Goal: Transaction & Acquisition: Purchase product/service

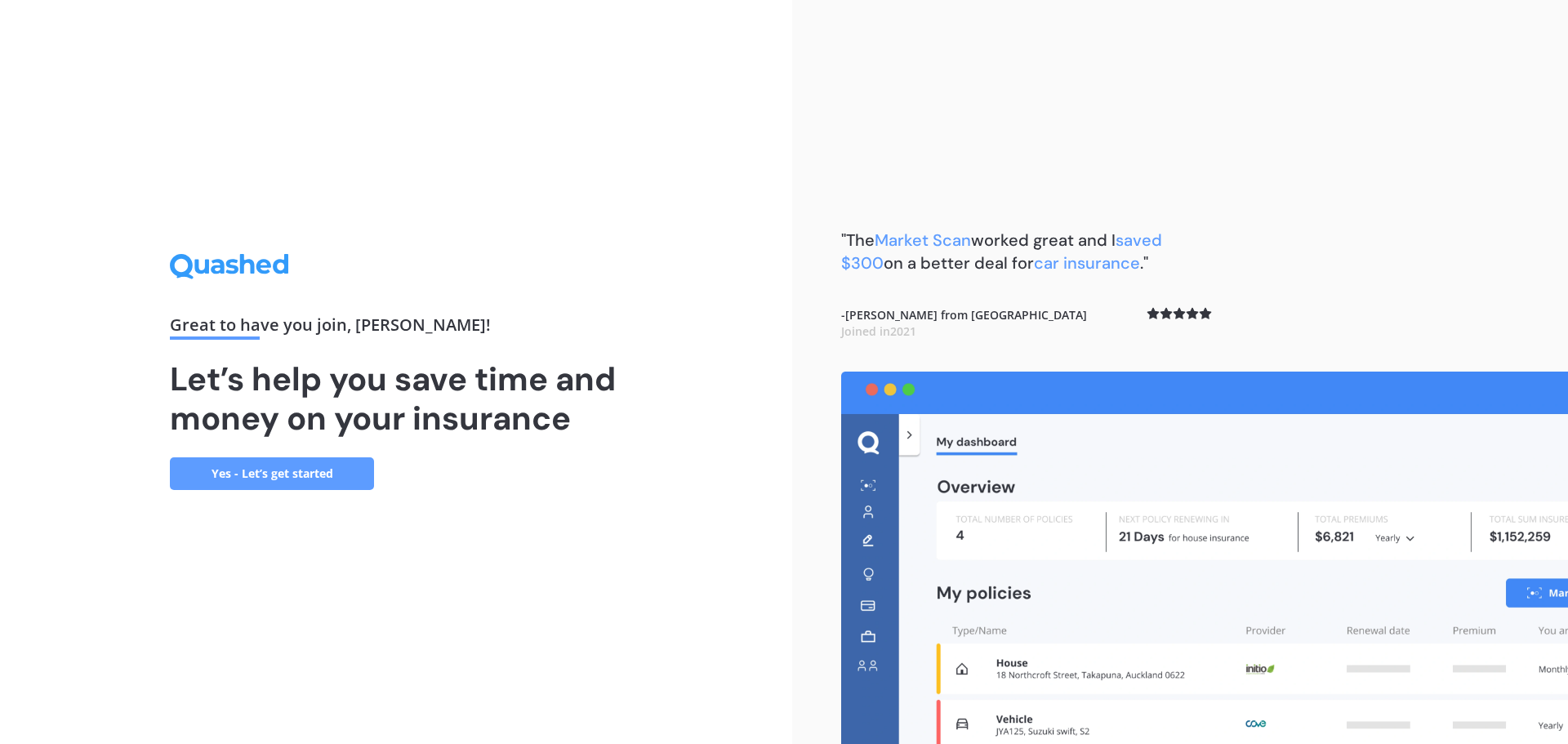
click at [283, 482] on link "Yes - Let’s get started" at bounding box center [272, 473] width 204 height 33
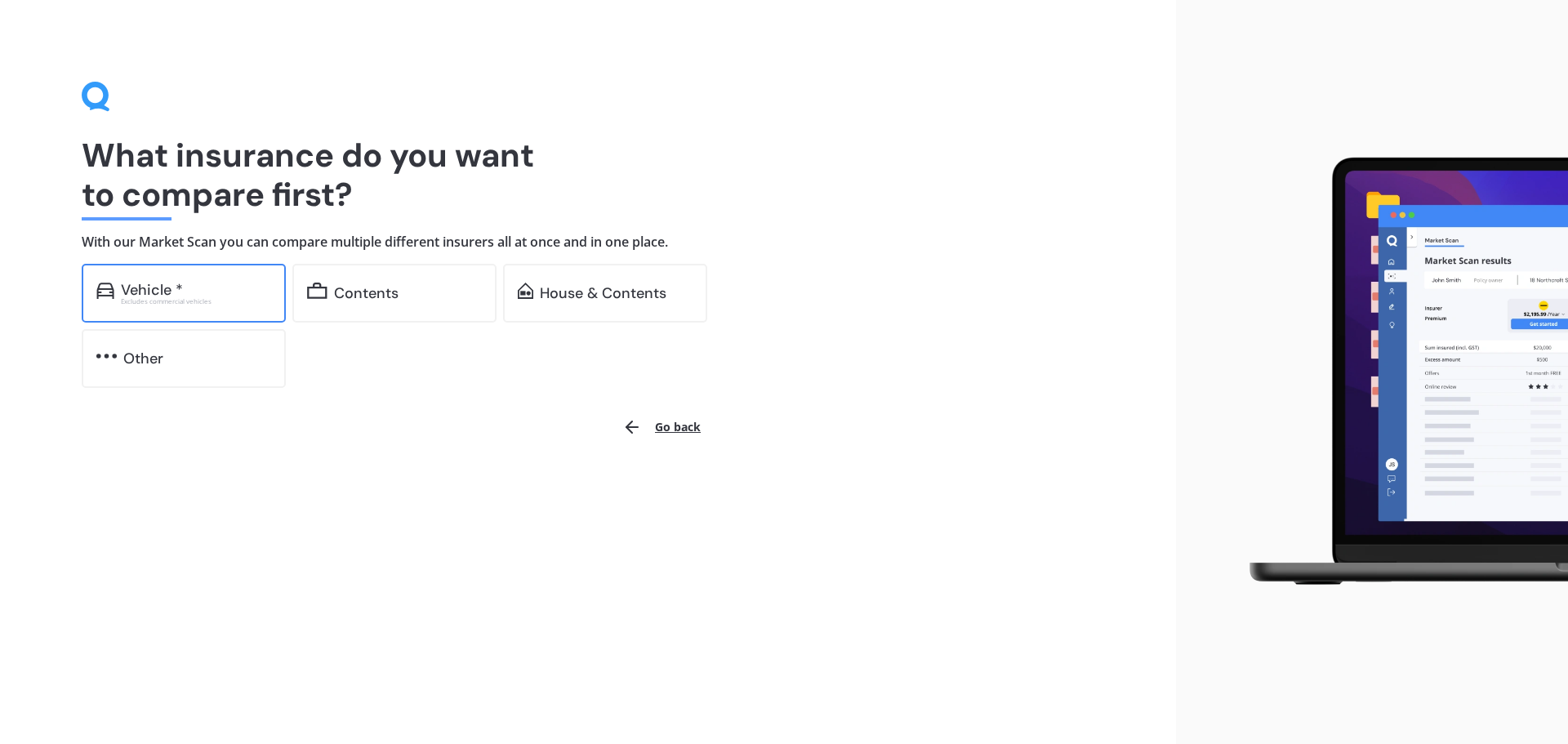
click at [226, 308] on div "Vehicle * Excludes commercial vehicles" at bounding box center [184, 293] width 204 height 59
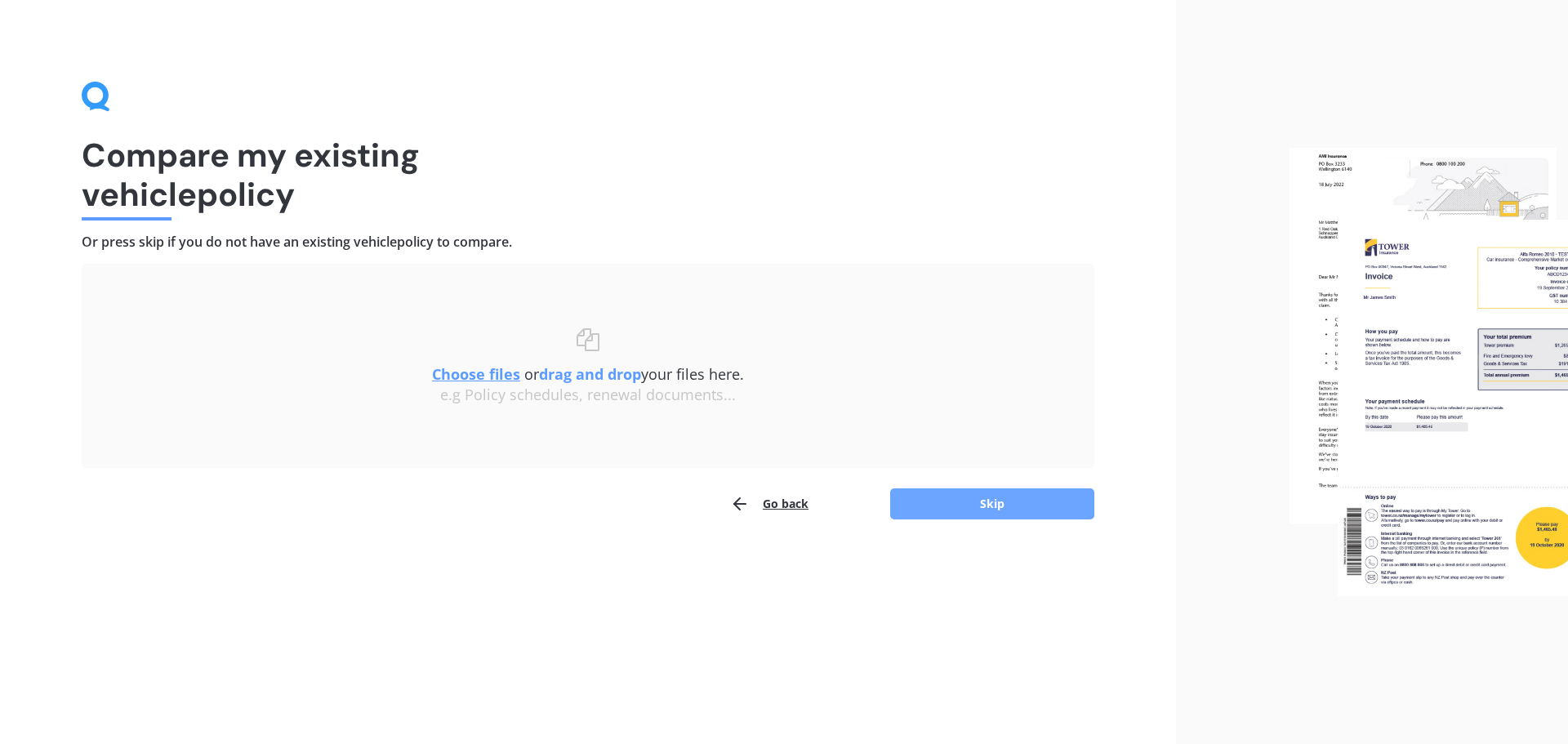
click at [998, 516] on button "Skip" at bounding box center [992, 503] width 204 height 31
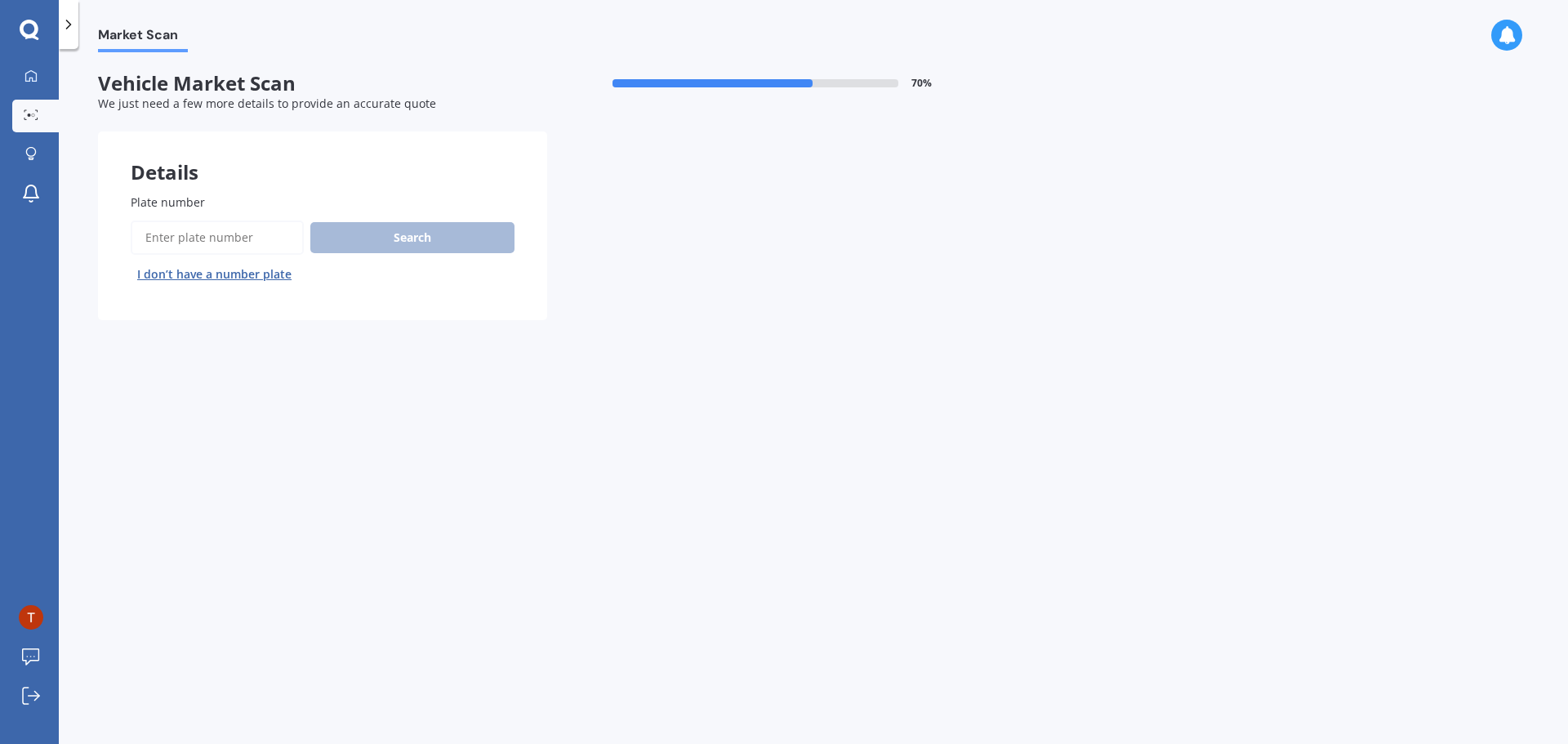
click at [206, 201] on label "Plate number" at bounding box center [319, 202] width 378 height 17
click at [206, 220] on input "Plate number" at bounding box center [217, 237] width 173 height 34
click at [202, 243] on input "Plate number" at bounding box center [217, 237] width 173 height 34
click at [154, 238] on input "Plate number" at bounding box center [217, 237] width 173 height 34
click at [201, 237] on input "Plate number" at bounding box center [217, 237] width 173 height 34
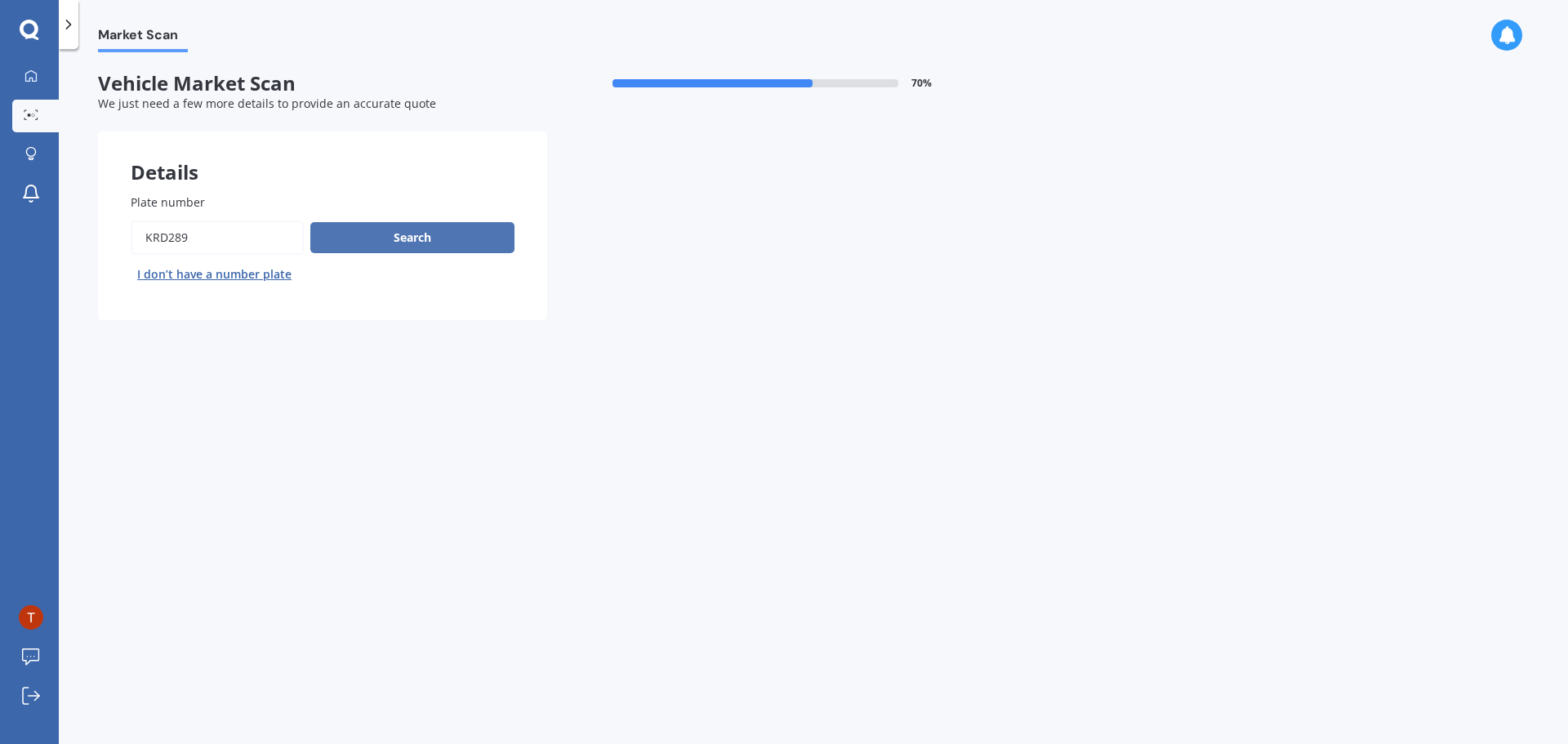
type input "krd289"
click at [434, 240] on button "Search" at bounding box center [413, 237] width 204 height 31
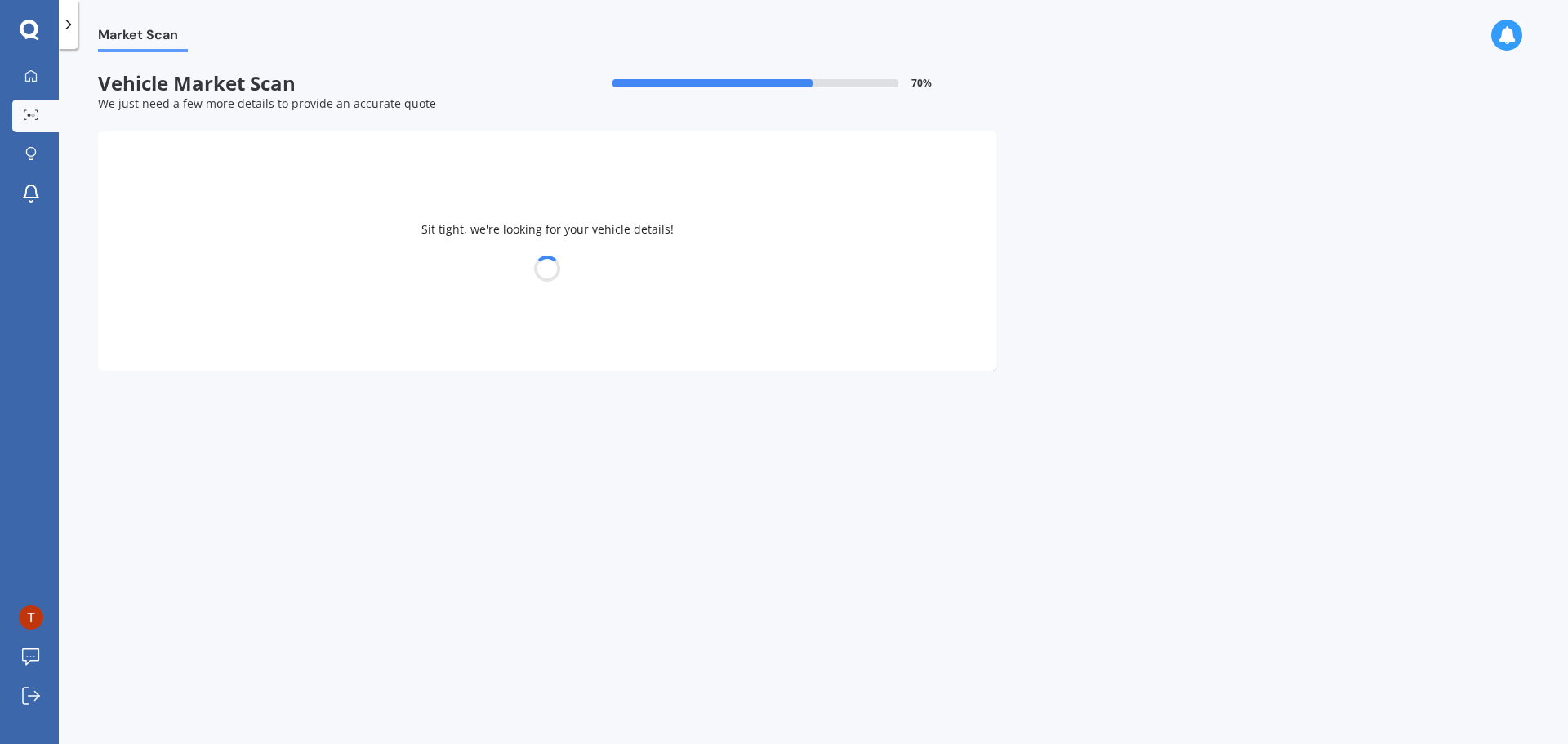
select select "HOLDEN"
select select "[US_STATE]"
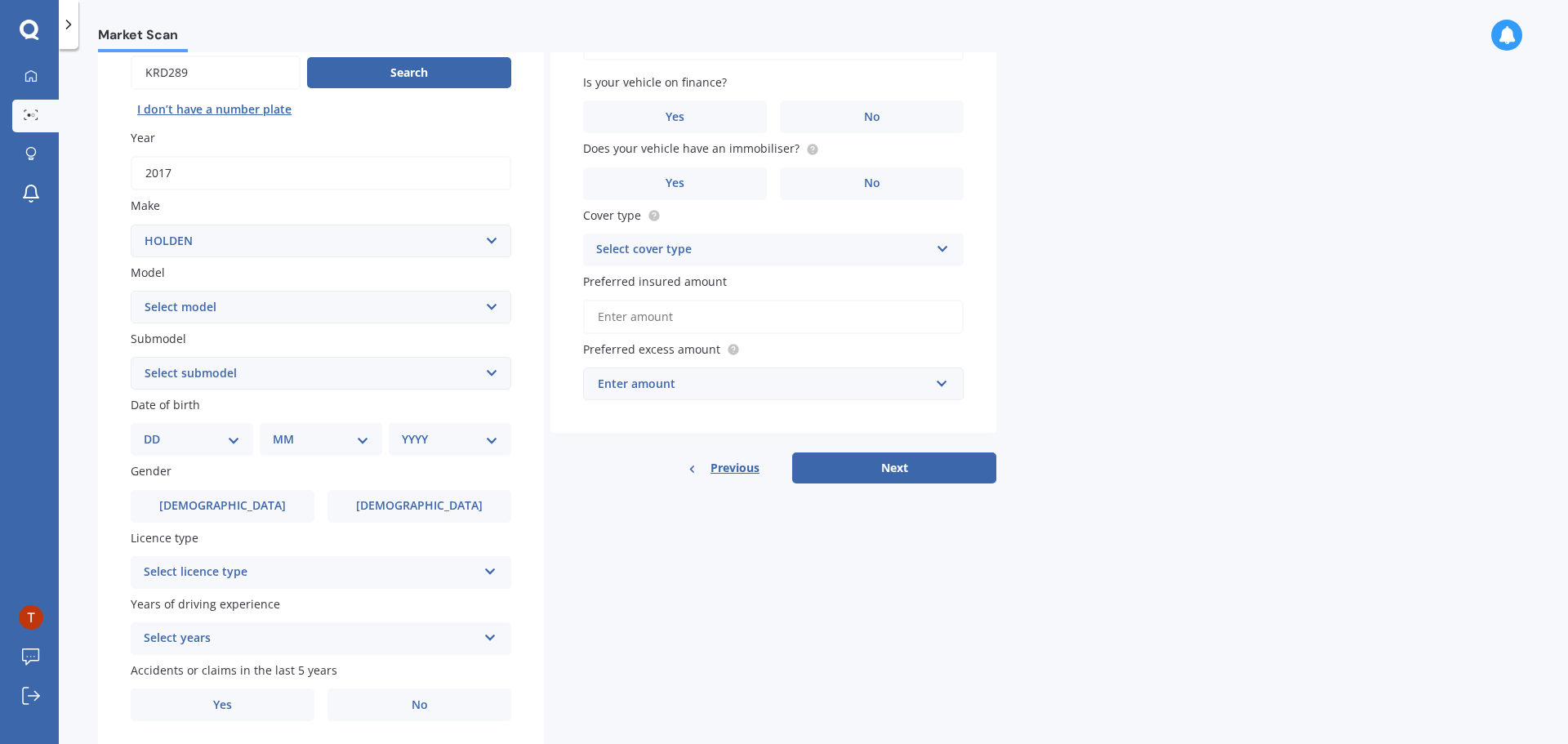
scroll to position [136, 0]
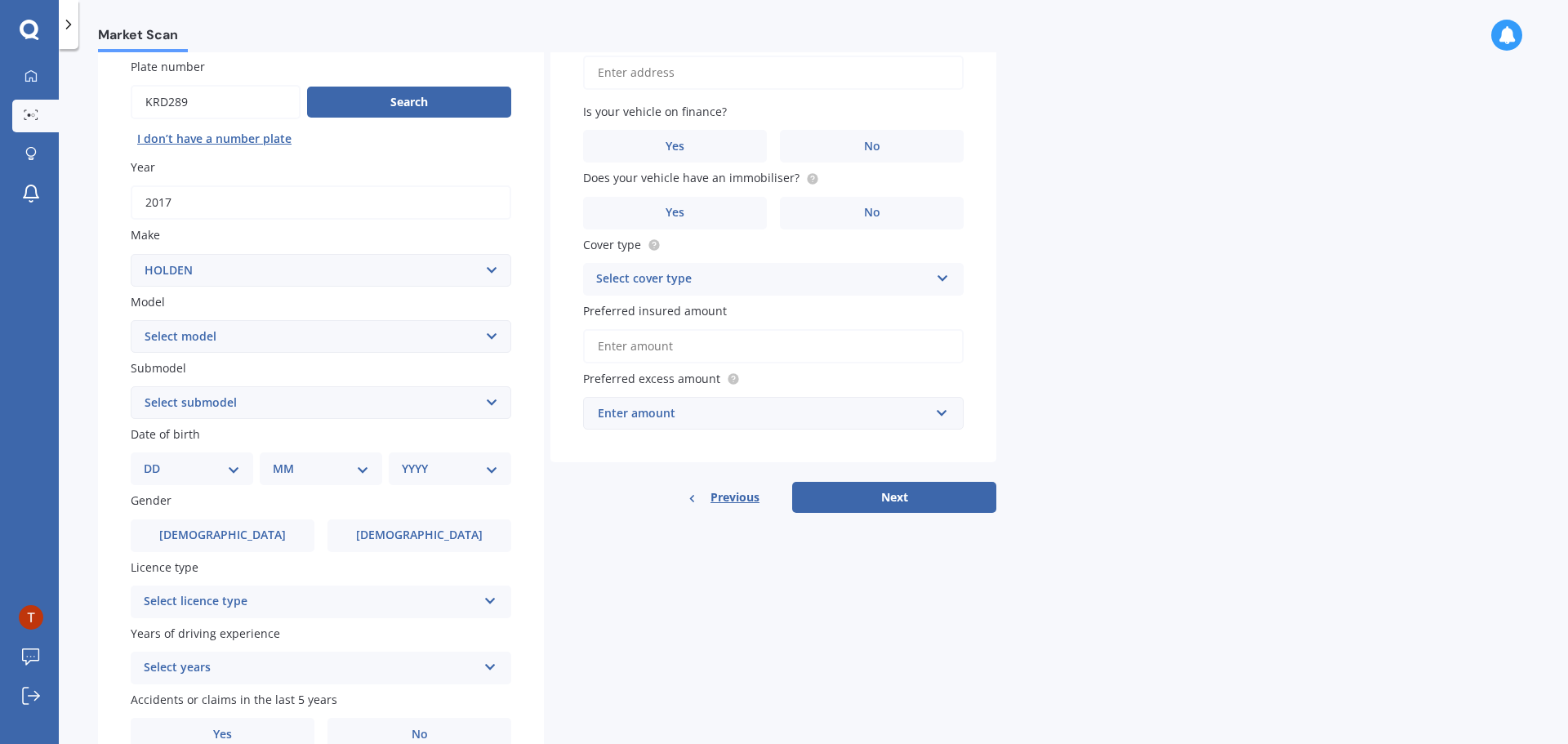
click at [170, 471] on select "DD 01 02 03 04 05 06 07 08 09 10 11 12 13 14 15 16 17 18 19 20 21 22 23 24 25 2…" at bounding box center [192, 468] width 96 height 18
select select "04"
click at [157, 459] on select "DD 01 02 03 04 05 06 07 08 09 10 11 12 13 14 15 16 17 18 19 20 21 22 23 24 25 2…" at bounding box center [192, 468] width 96 height 18
click at [311, 475] on select "MM 01 02 03 04 05 06 07 08 09 10 11 12" at bounding box center [324, 468] width 90 height 18
select select "02"
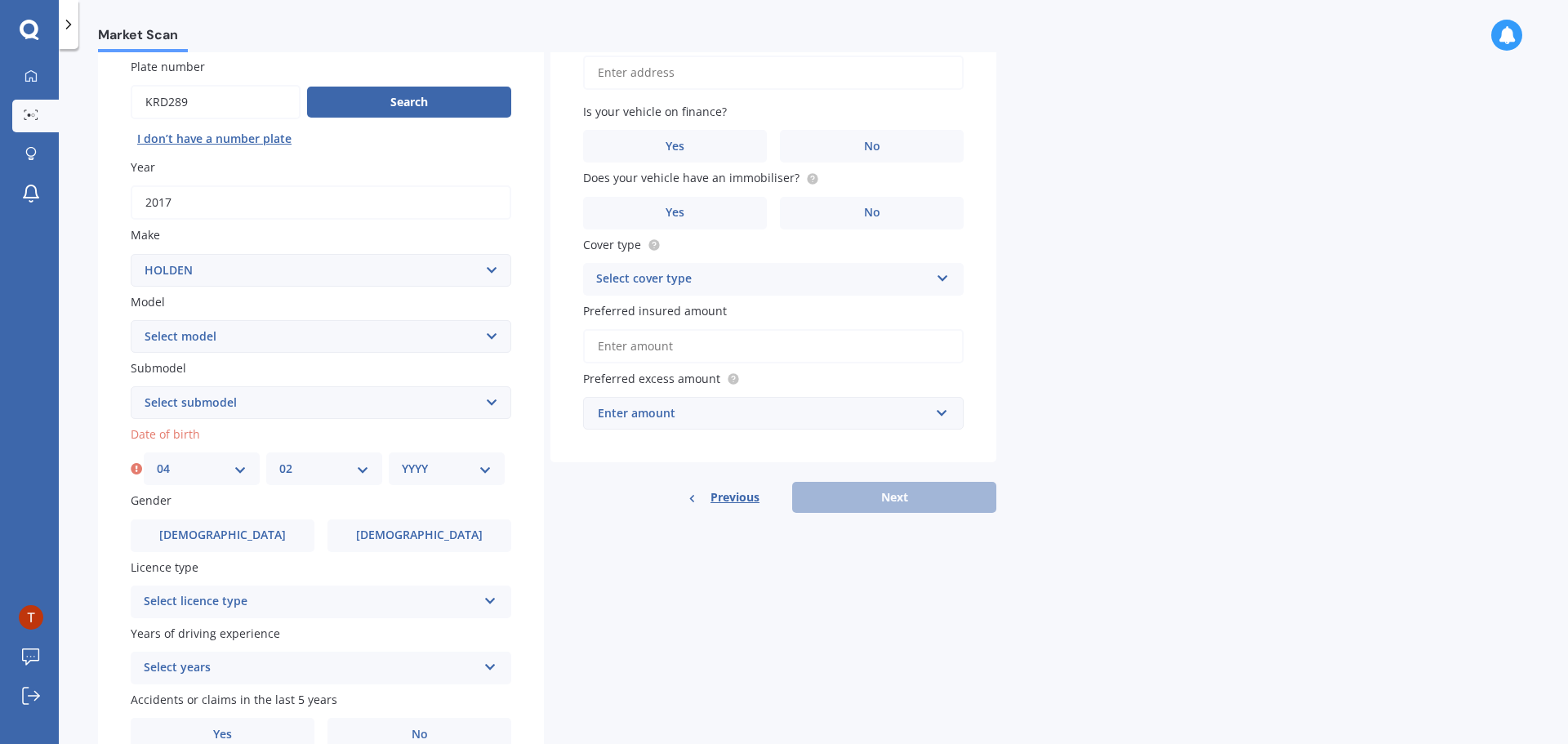
click at [280, 459] on select "MM 01 02 03 04 05 06 07 08 09 10 11 12" at bounding box center [324, 468] width 90 height 18
click at [436, 480] on div "YYYY 2025 2024 2023 2022 2021 2020 2019 2018 2017 2016 2015 2014 2013 2012 2011…" at bounding box center [446, 468] width 116 height 33
click at [498, 479] on div "YYYY 2025 2024 2023 2022 2021 2020 2019 2018 2017 2016 2015 2014 2013 2012 2011…" at bounding box center [446, 468] width 116 height 33
click at [486, 469] on select "YYYY 2025 2024 2023 2022 2021 2020 2019 2018 2017 2016 2015 2014 2013 2012 2011…" at bounding box center [446, 468] width 90 height 18
select select "1992"
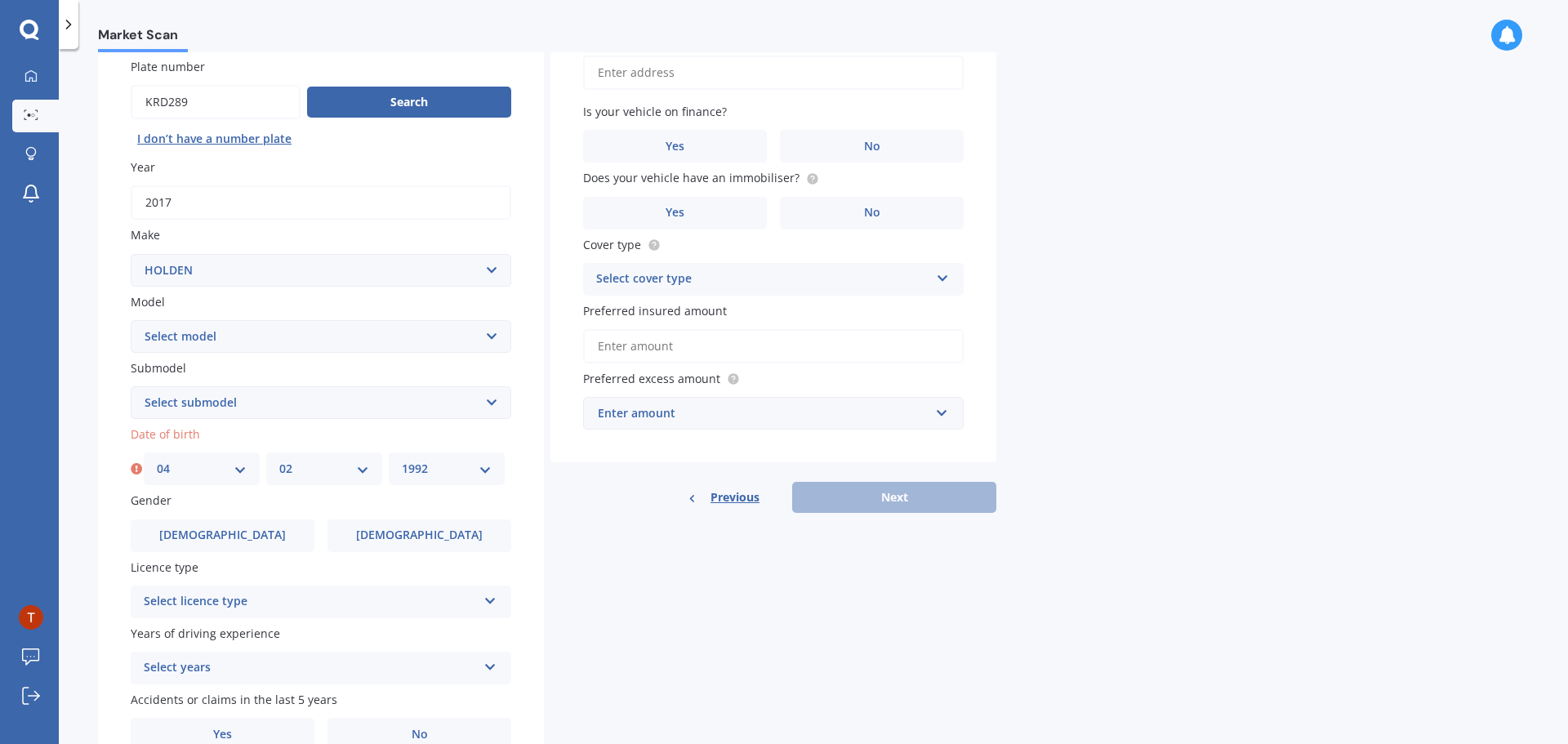
click at [402, 459] on select "YYYY 2025 2024 2023 2022 2021 2020 2019 2018 2017 2016 2015 2014 2013 2012 2011…" at bounding box center [446, 468] width 90 height 18
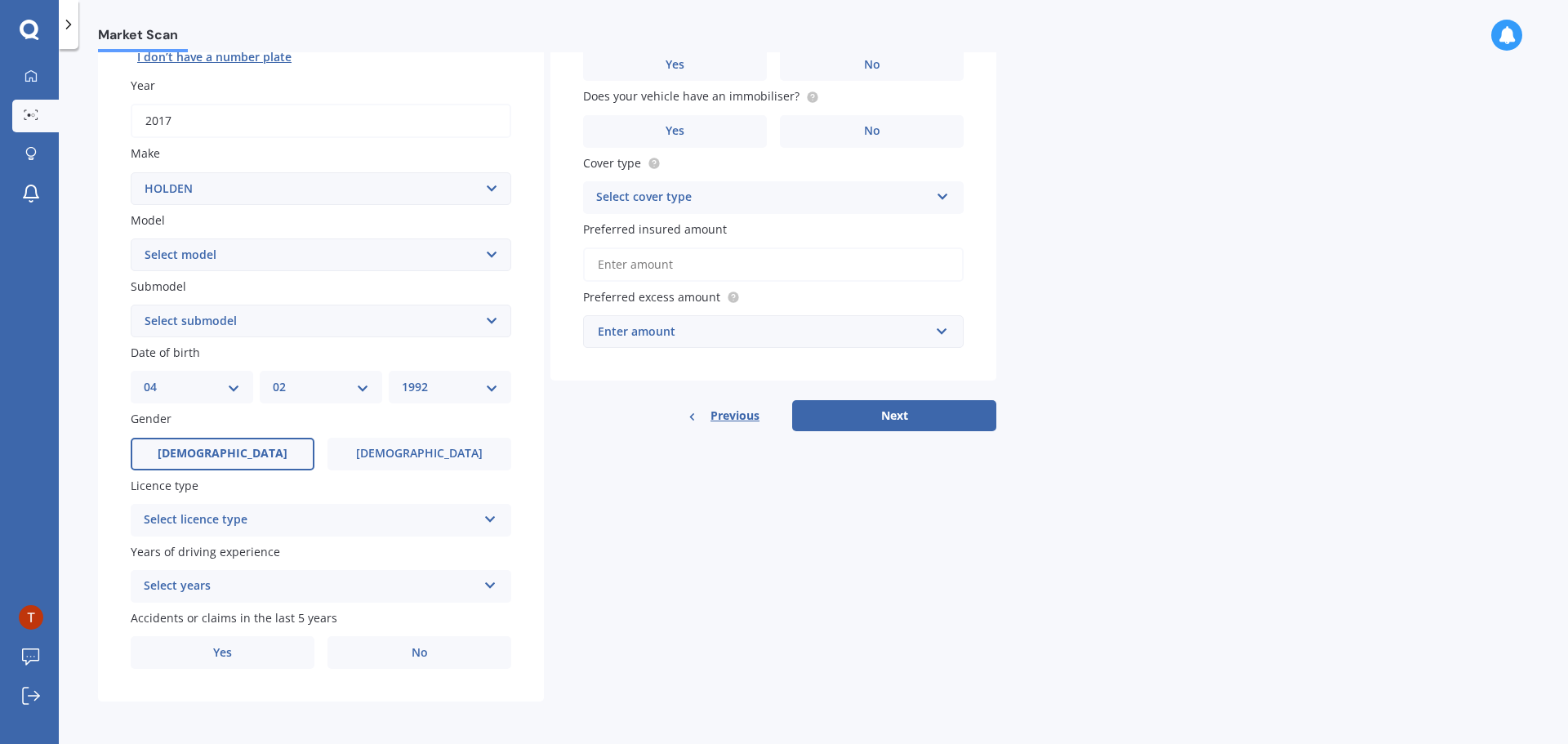
click at [227, 450] on span "[DEMOGRAPHIC_DATA]" at bounding box center [222, 454] width 130 height 14
click at [0, 0] on input "[DEMOGRAPHIC_DATA]" at bounding box center [0, 0] width 0 height 0
click at [240, 526] on div "Select licence type" at bounding box center [311, 520] width 333 height 19
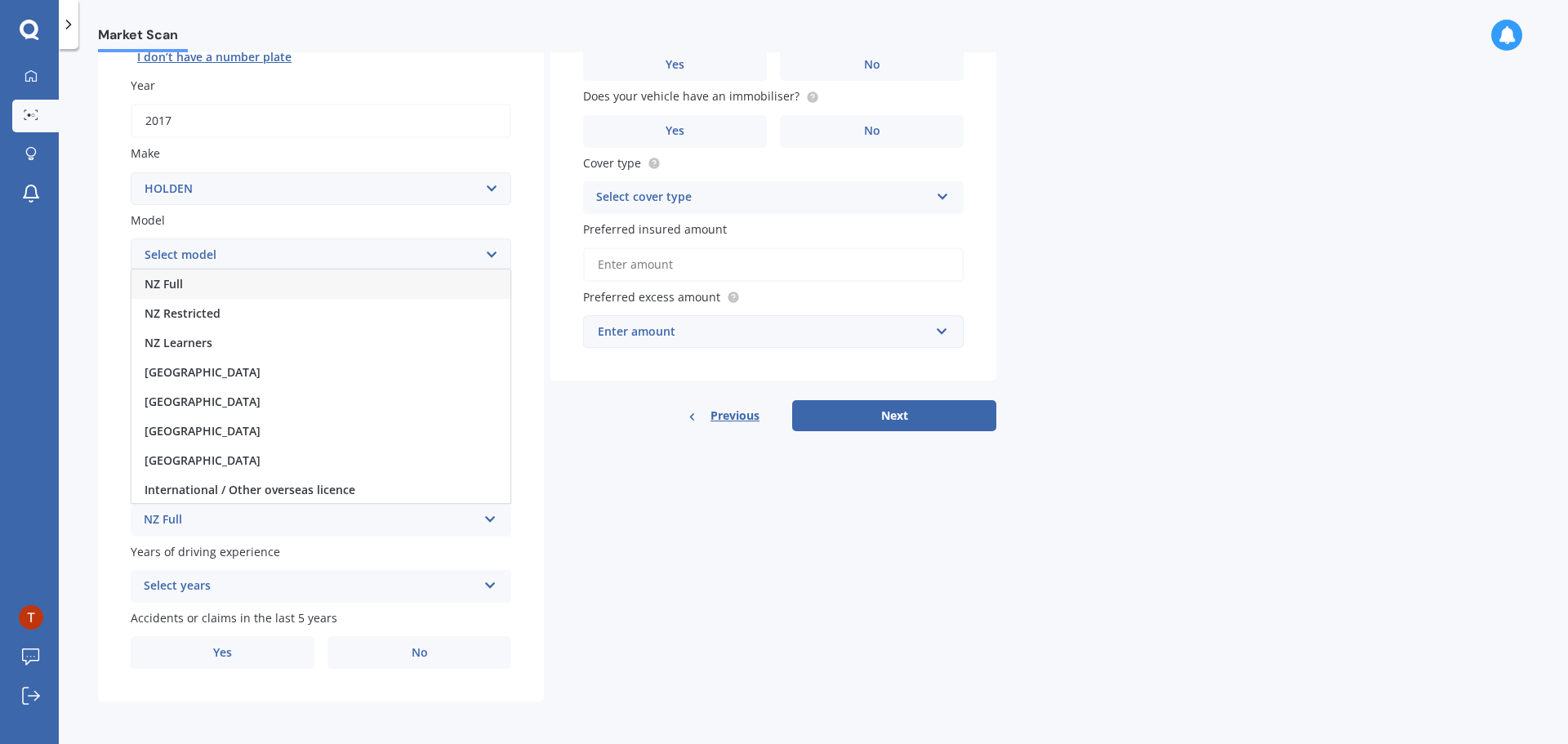
click at [209, 292] on div "NZ Full" at bounding box center [321, 284] width 379 height 29
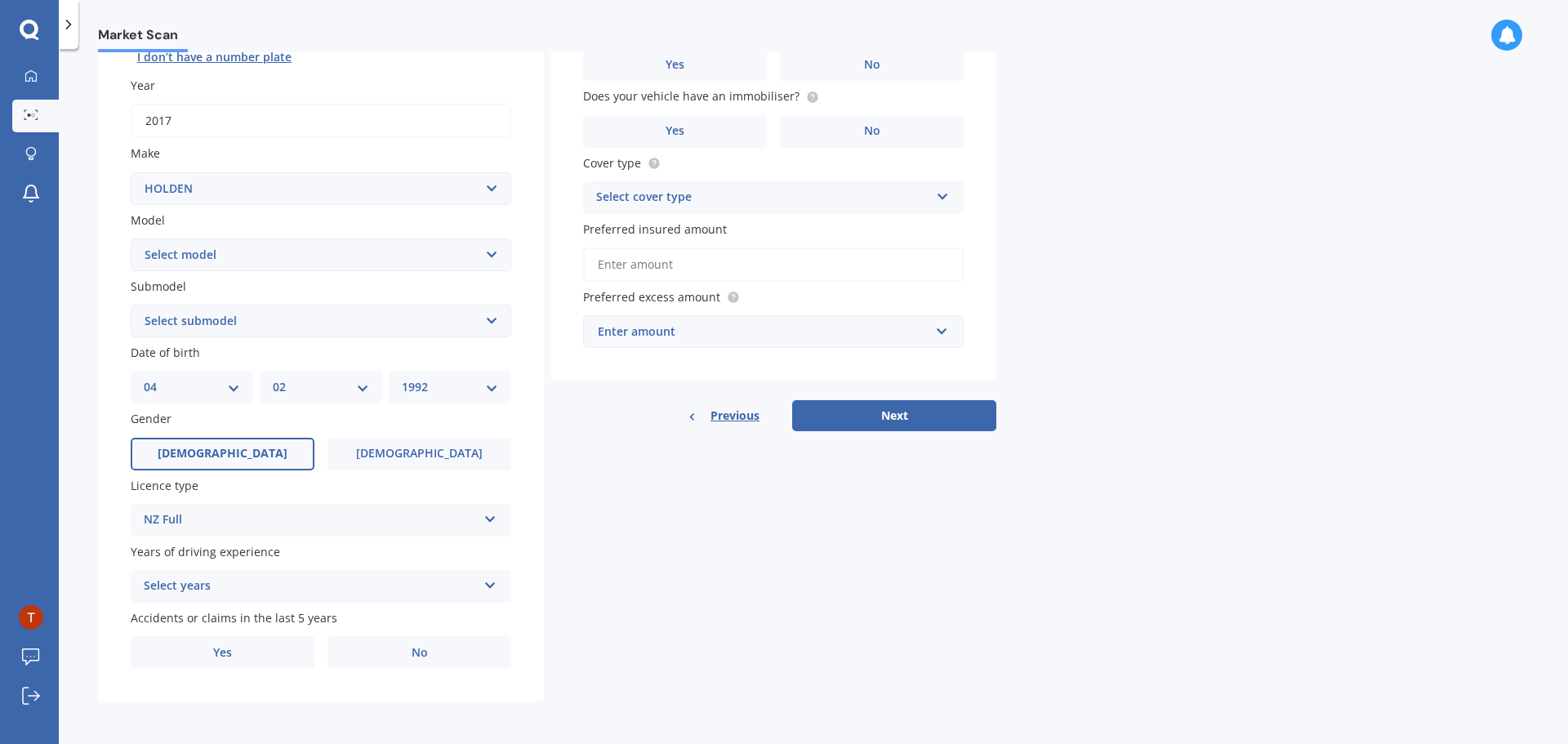
click at [231, 584] on div "Select years" at bounding box center [311, 586] width 333 height 19
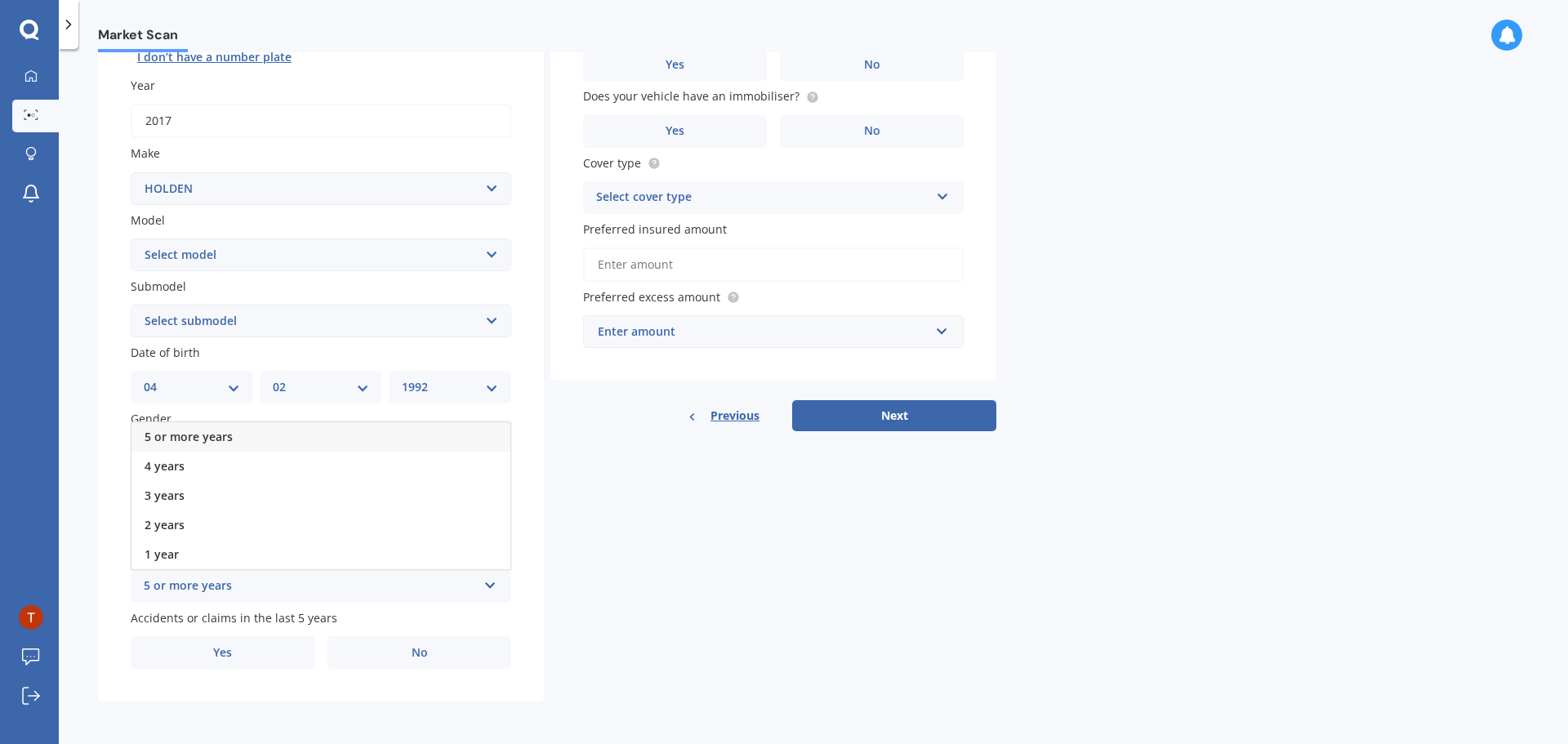
click at [208, 439] on span "5 or more years" at bounding box center [188, 436] width 88 height 16
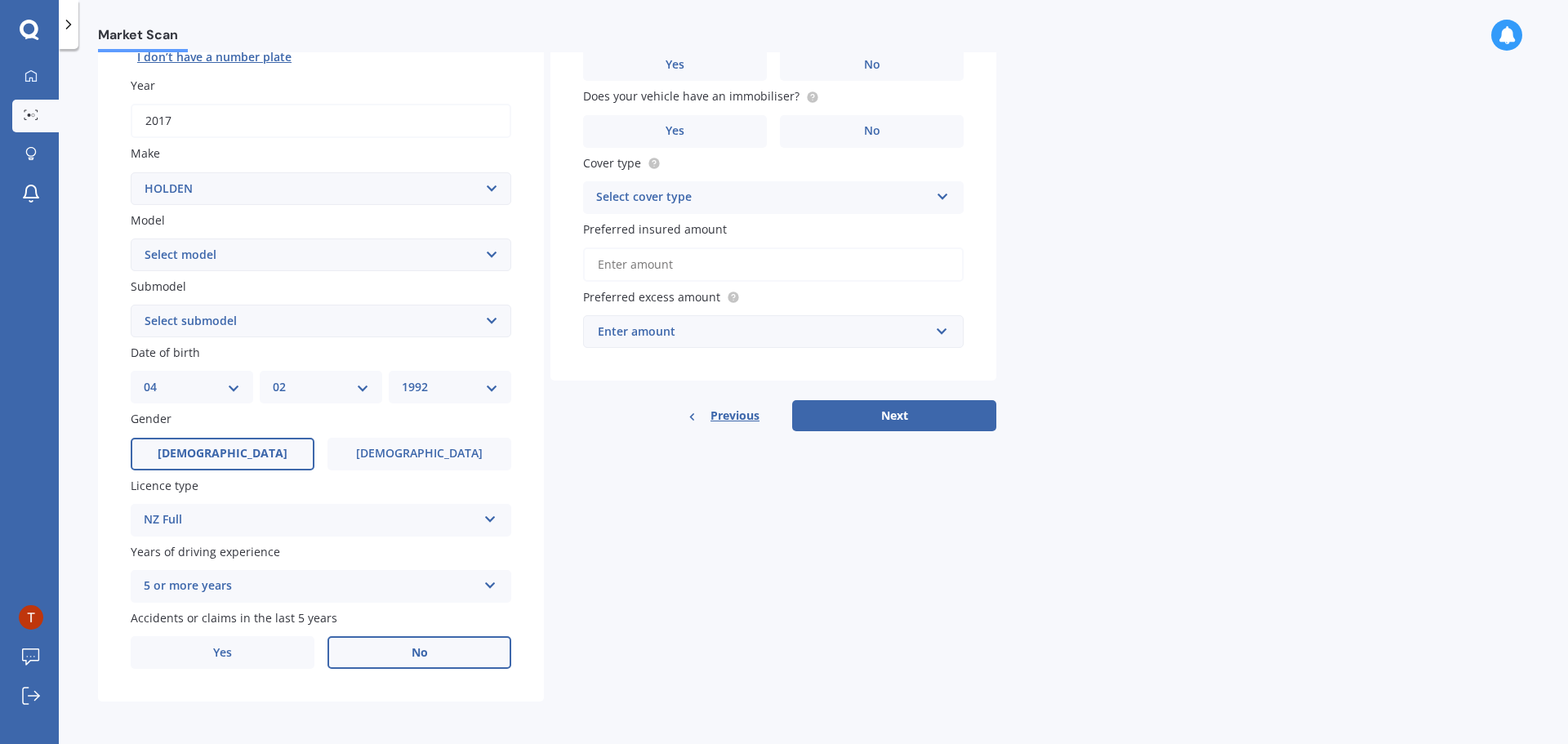
click at [400, 653] on label "No" at bounding box center [419, 652] width 183 height 33
click at [0, 0] on input "No" at bounding box center [0, 0] width 0 height 0
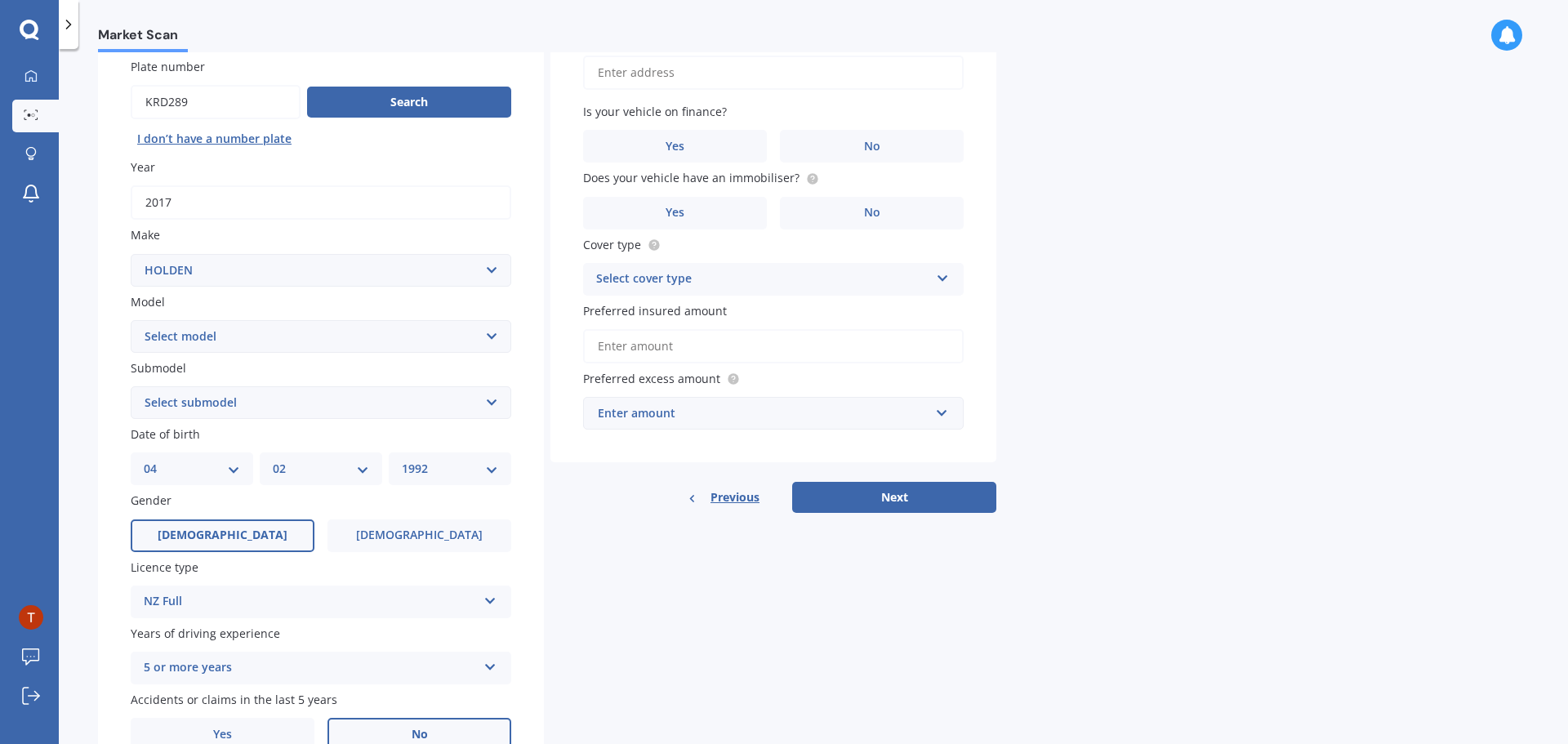
scroll to position [54, 0]
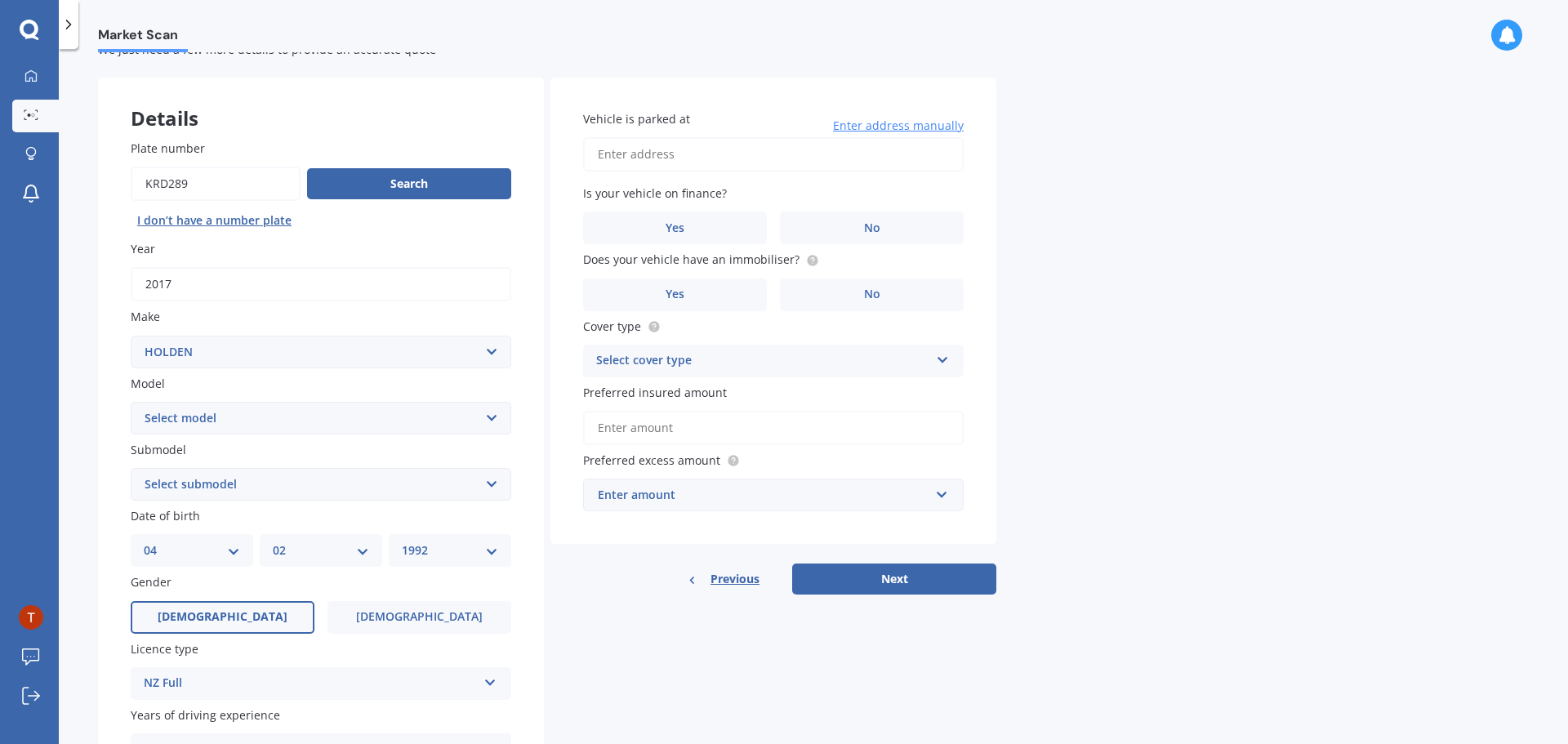
click at [661, 151] on input "Vehicle is parked at" at bounding box center [773, 154] width 381 height 34
type input "[STREET_ADDRESS][PERSON_NAME]"
click at [830, 234] on label "No" at bounding box center [871, 228] width 183 height 33
click at [0, 0] on input "No" at bounding box center [0, 0] width 0 height 0
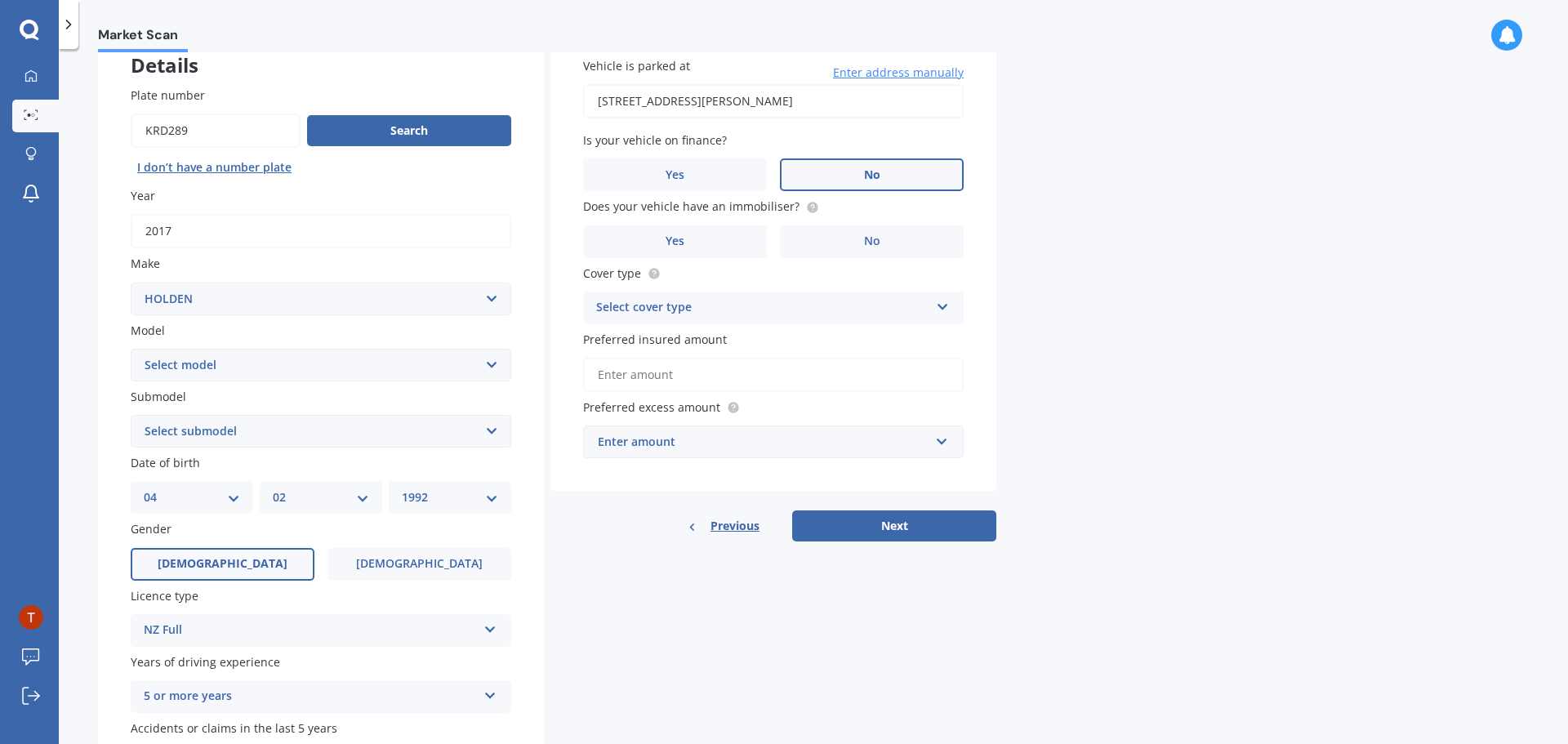
scroll to position [136, 0]
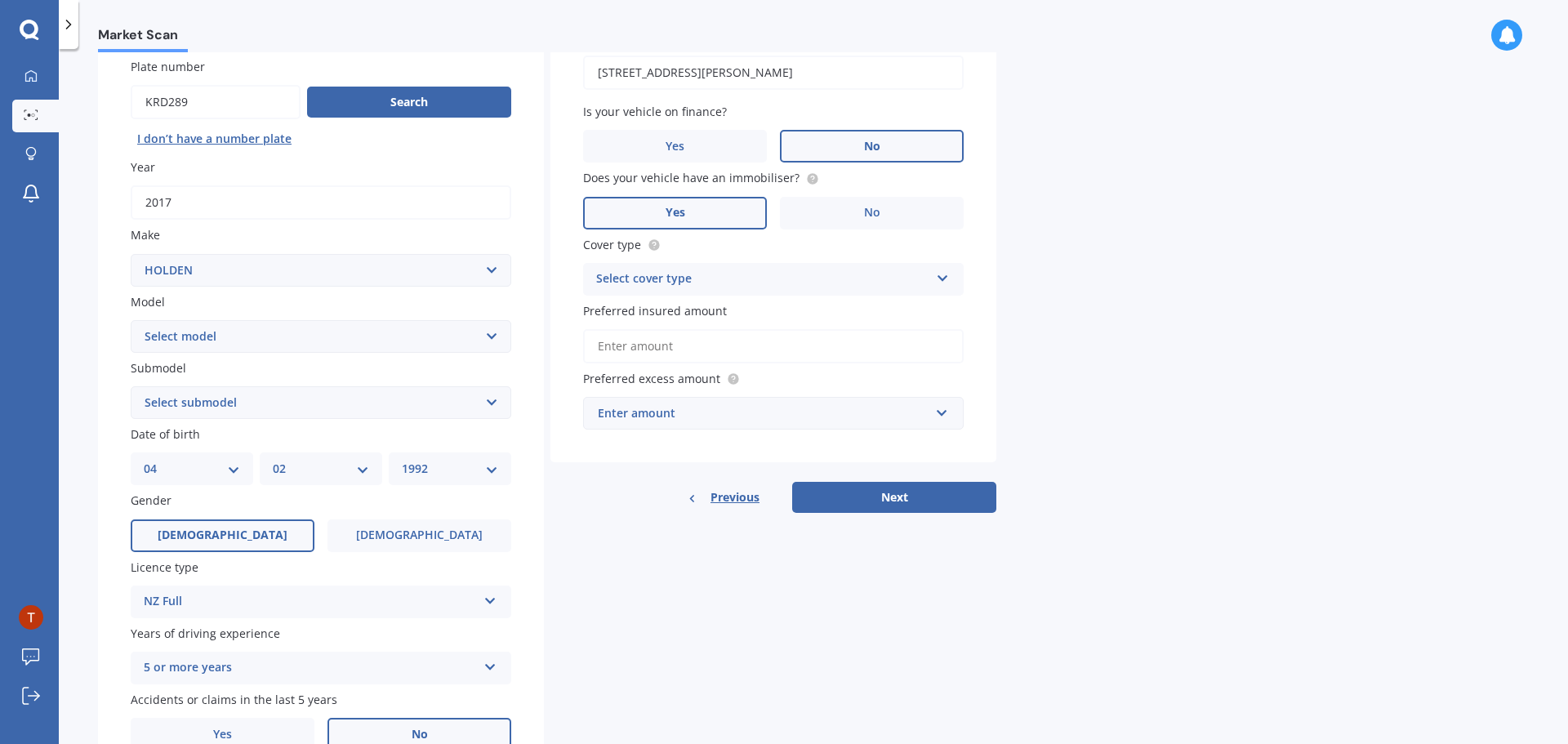
click at [691, 207] on label "Yes" at bounding box center [674, 213] width 183 height 33
click at [0, 0] on input "Yes" at bounding box center [0, 0] width 0 height 0
click at [891, 278] on div "Select cover type" at bounding box center [763, 279] width 333 height 19
click at [674, 316] on span "Comprehensive" at bounding box center [640, 310] width 86 height 16
click at [1151, 368] on div "Market Scan Vehicle Market Scan 70 % We just need a few more details to provide…" at bounding box center [813, 399] width 1509 height 695
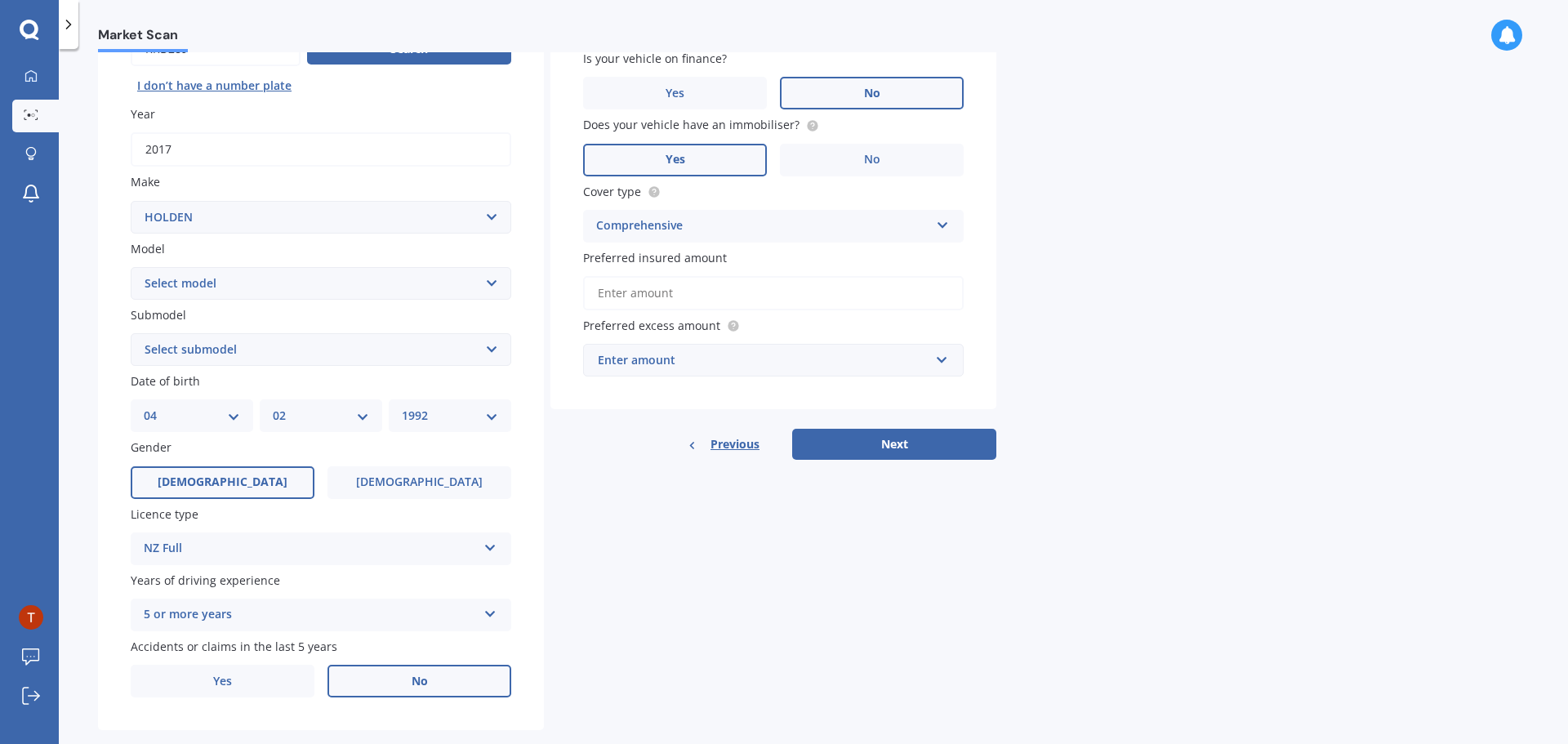
scroll to position [217, 0]
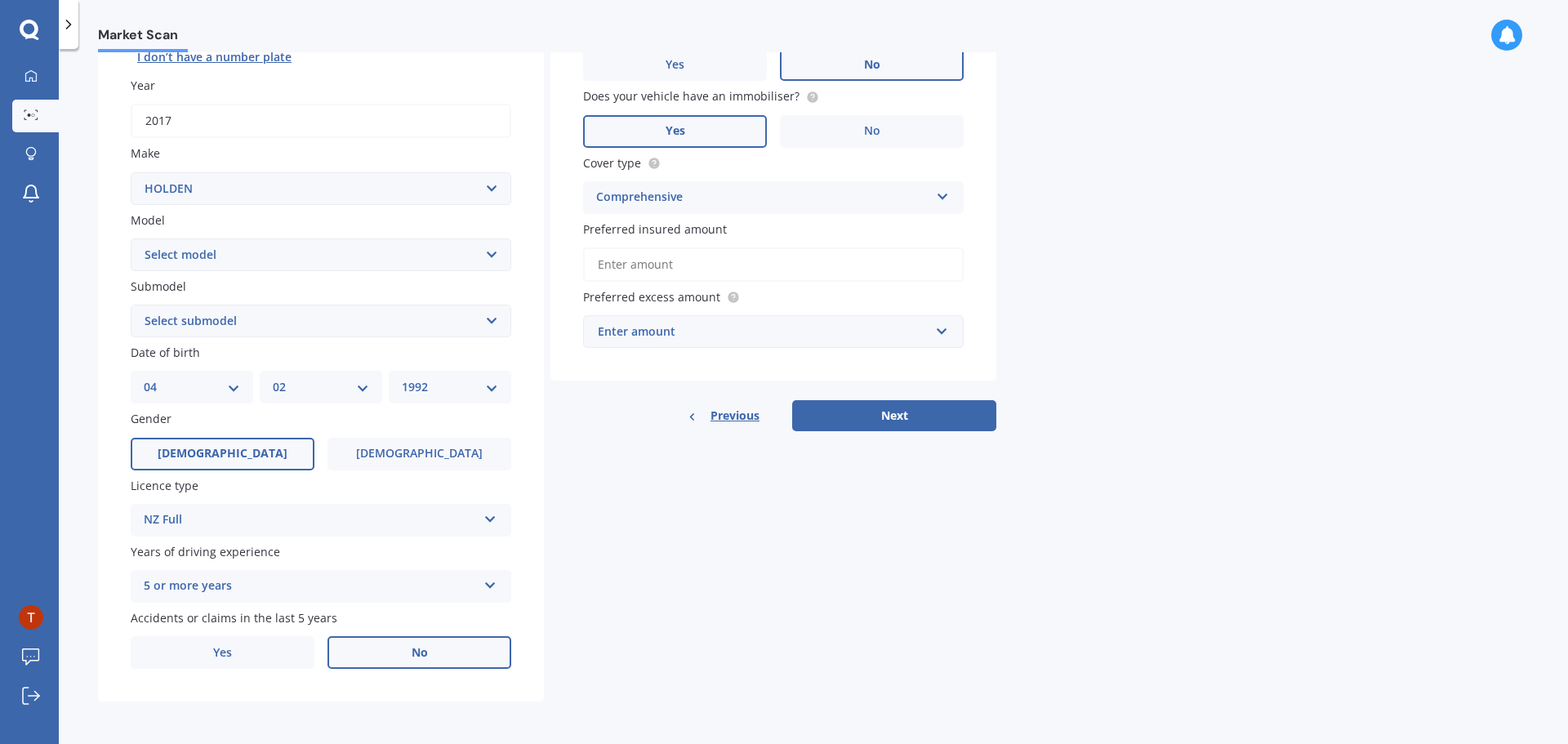
click at [765, 278] on input "Preferred insured amount" at bounding box center [773, 264] width 381 height 34
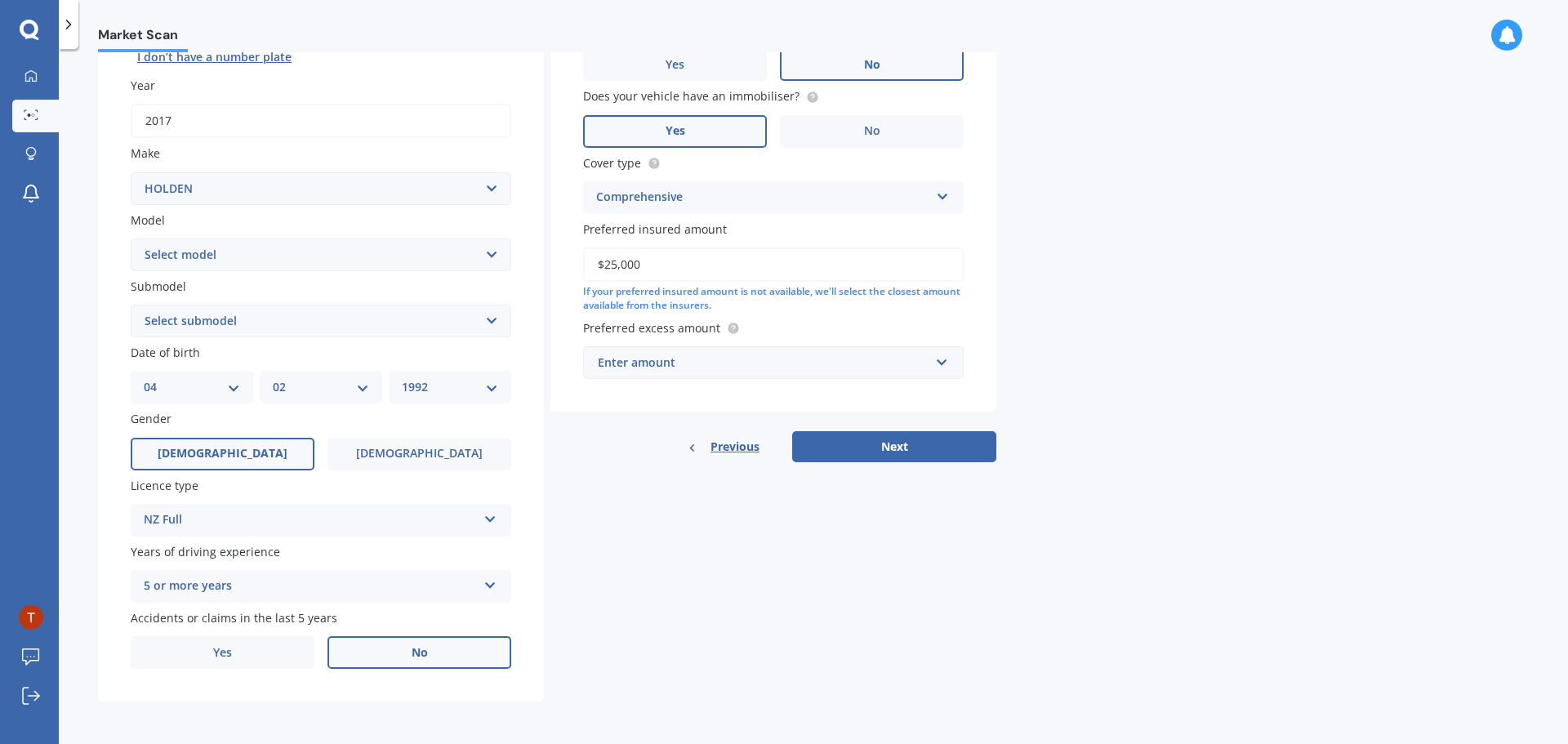
type input "$25,000"
click at [802, 382] on div "Vehicle is parked at [STREET_ADDRESS][PERSON_NAME] Enter address manually Is yo…" at bounding box center [773, 163] width 446 height 497
click at [799, 376] on input "text" at bounding box center [767, 362] width 366 height 31
click at [975, 305] on div "Vehicle is parked at [STREET_ADDRESS][PERSON_NAME] Enter address manually Is yo…" at bounding box center [773, 163] width 446 height 497
click at [732, 357] on div "$100" at bounding box center [763, 362] width 332 height 18
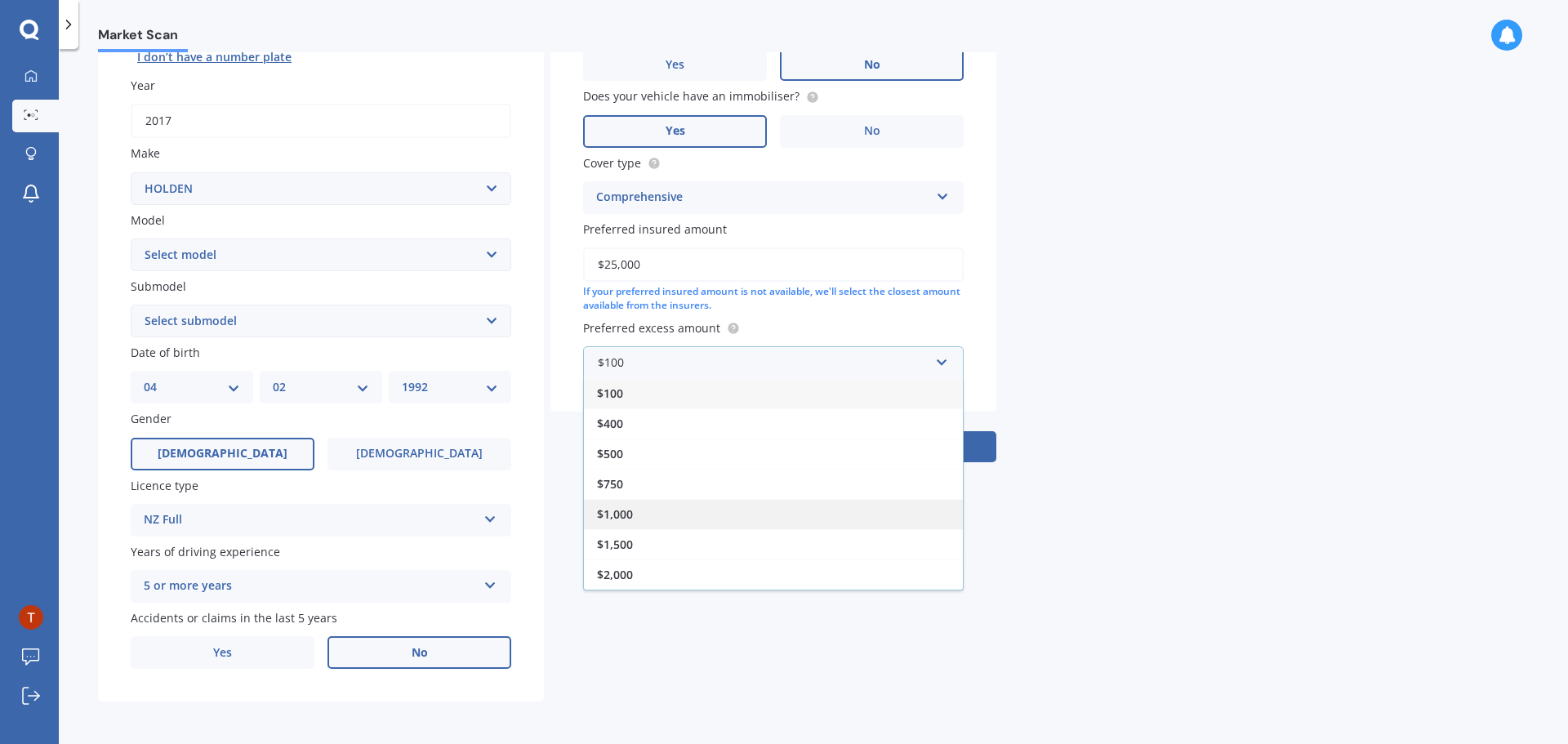
click at [636, 516] on div "$1,000" at bounding box center [773, 514] width 379 height 30
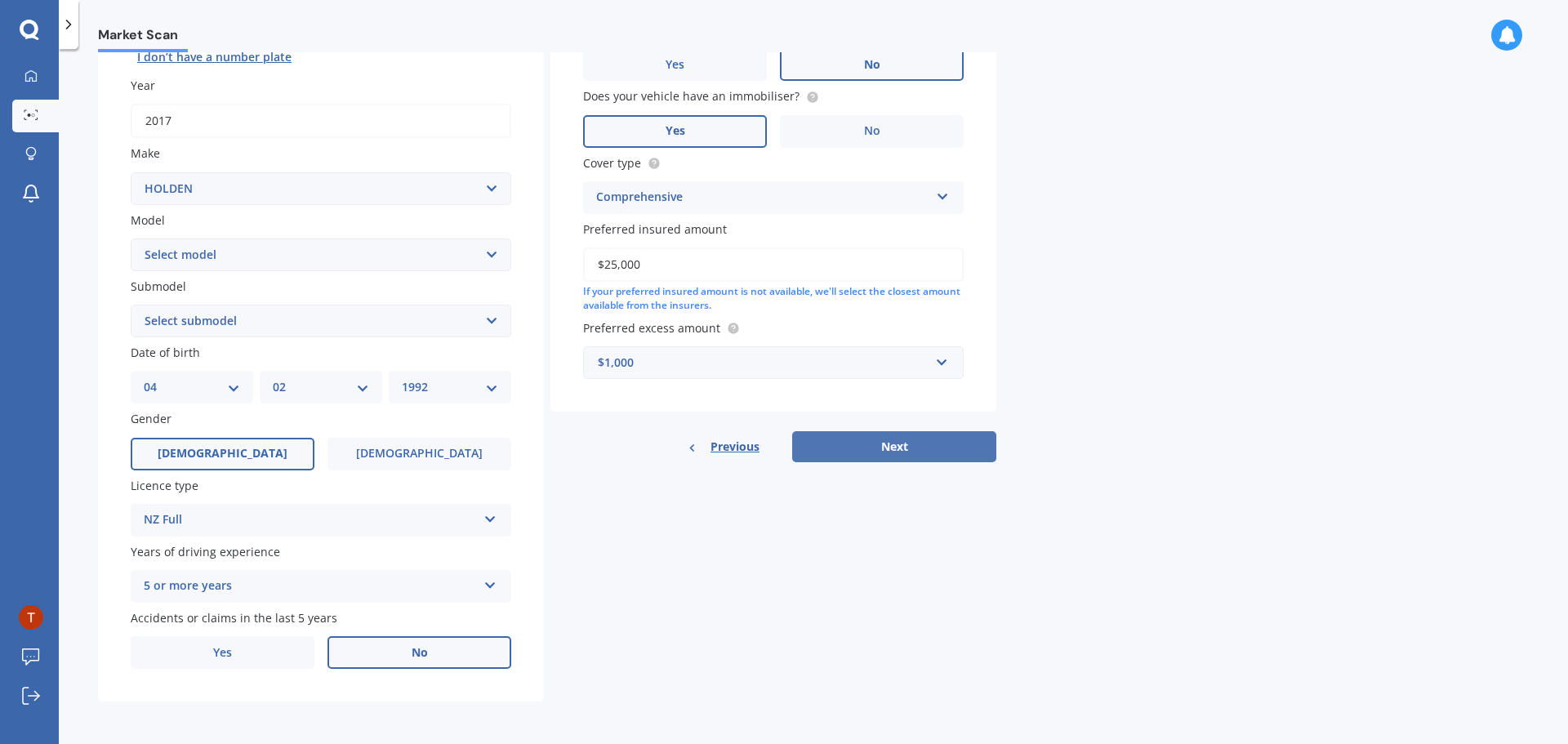
click at [912, 444] on button "Next" at bounding box center [894, 446] width 204 height 31
click at [363, 334] on select "Select submodel 2.8 Turbo Diesel 3.0 Turbo Diesel 2WD 3.0 Turbo Diesel 4WD LS L…" at bounding box center [321, 321] width 381 height 33
select select "LTZ"
click at [131, 305] on select "Select submodel 2.8 Turbo Diesel 3.0 Turbo Diesel 2WD 3.0 Turbo Diesel 4WD LS L…" at bounding box center [321, 321] width 381 height 33
click at [908, 449] on button "Next" at bounding box center [894, 446] width 204 height 31
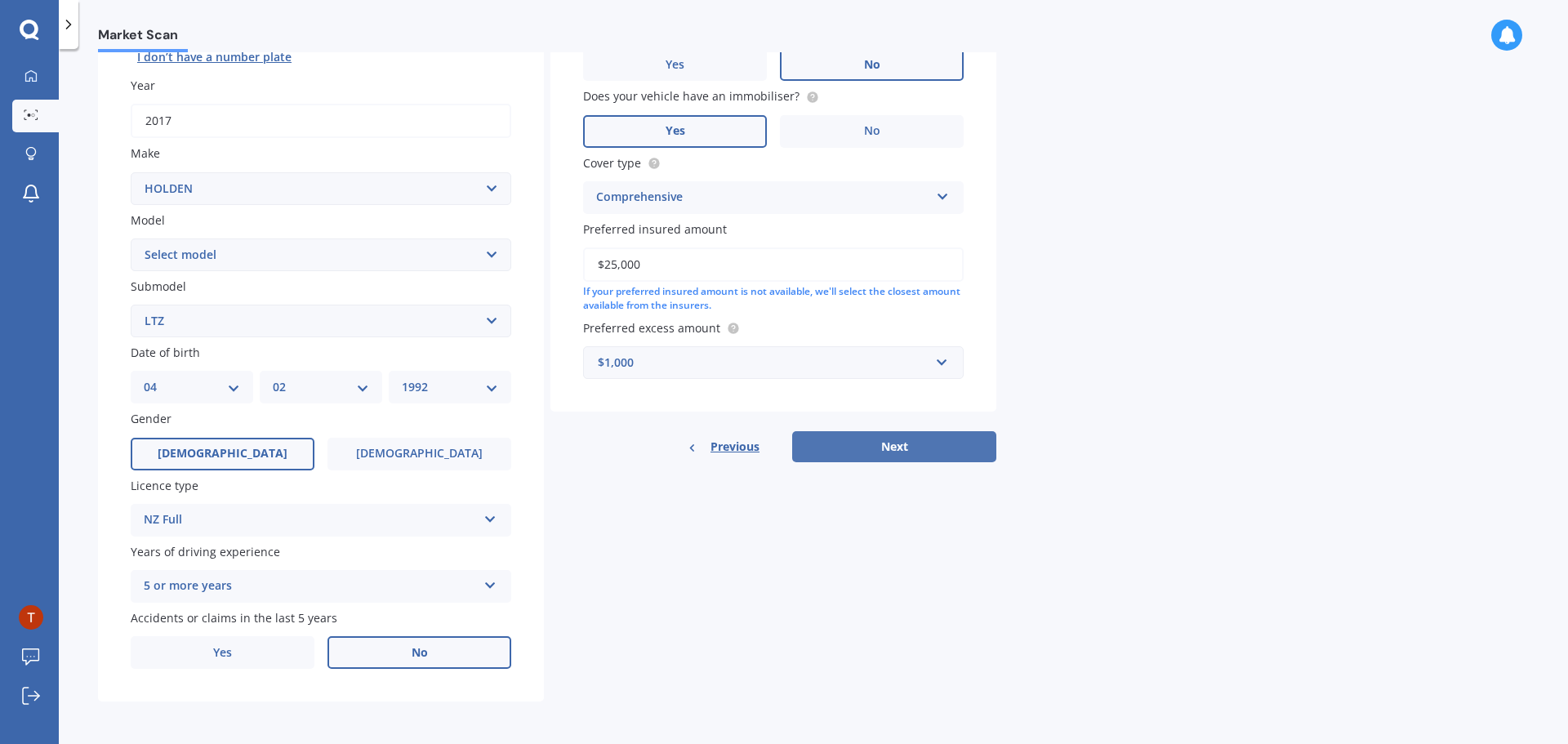
select select "04"
select select "02"
select select "1992"
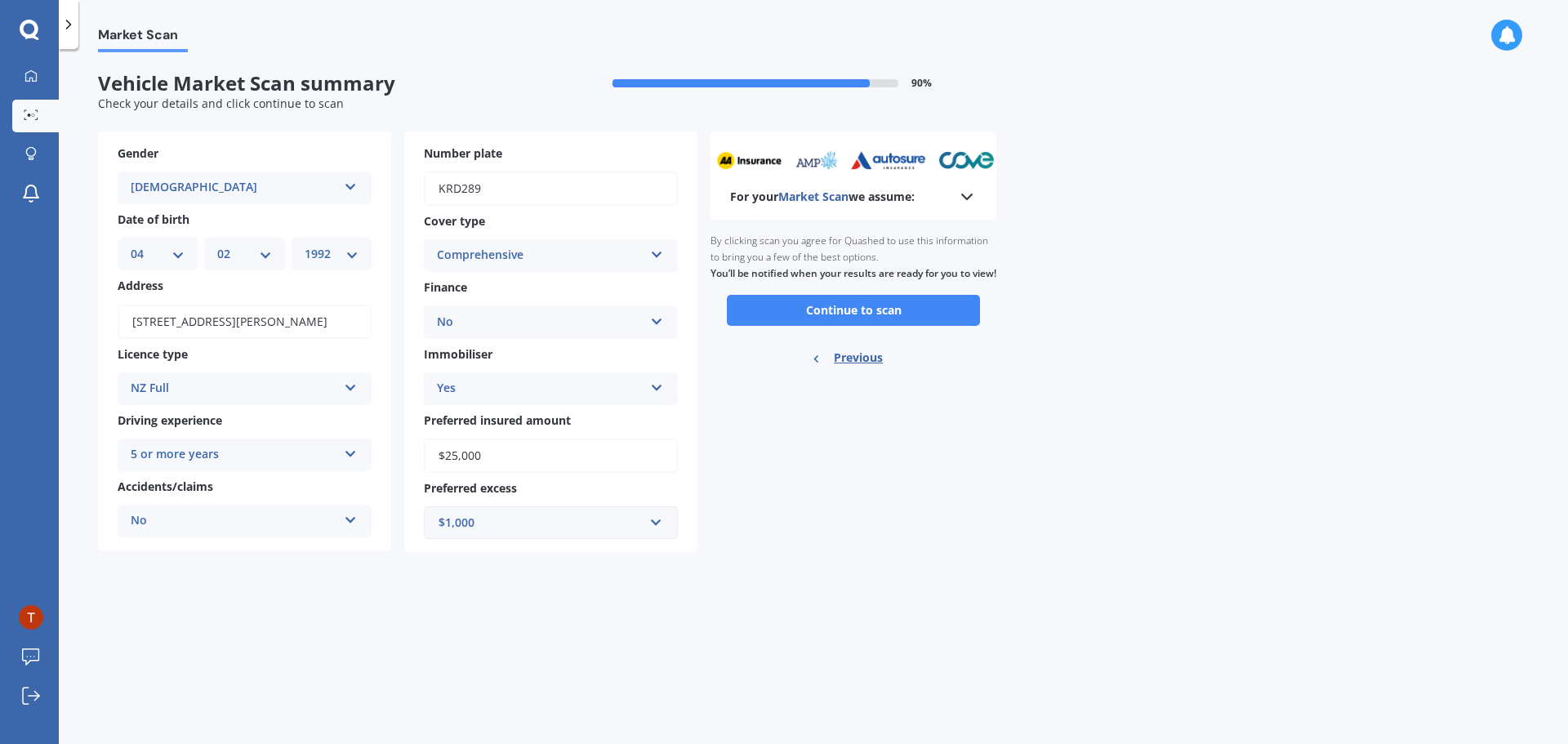
scroll to position [0, 0]
click at [838, 323] on button "Continue to scan" at bounding box center [853, 310] width 253 height 31
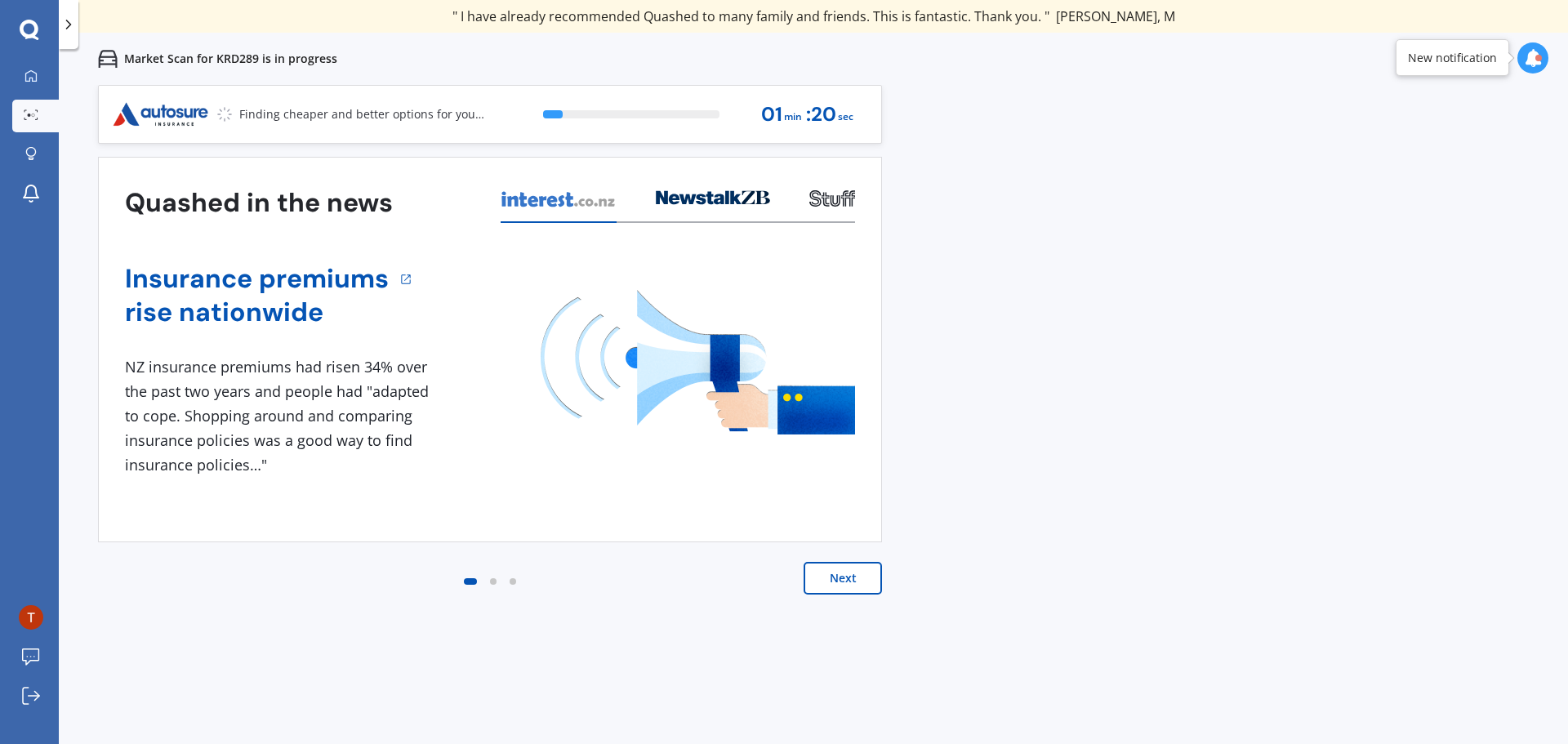
click at [858, 585] on button "Next" at bounding box center [843, 577] width 79 height 33
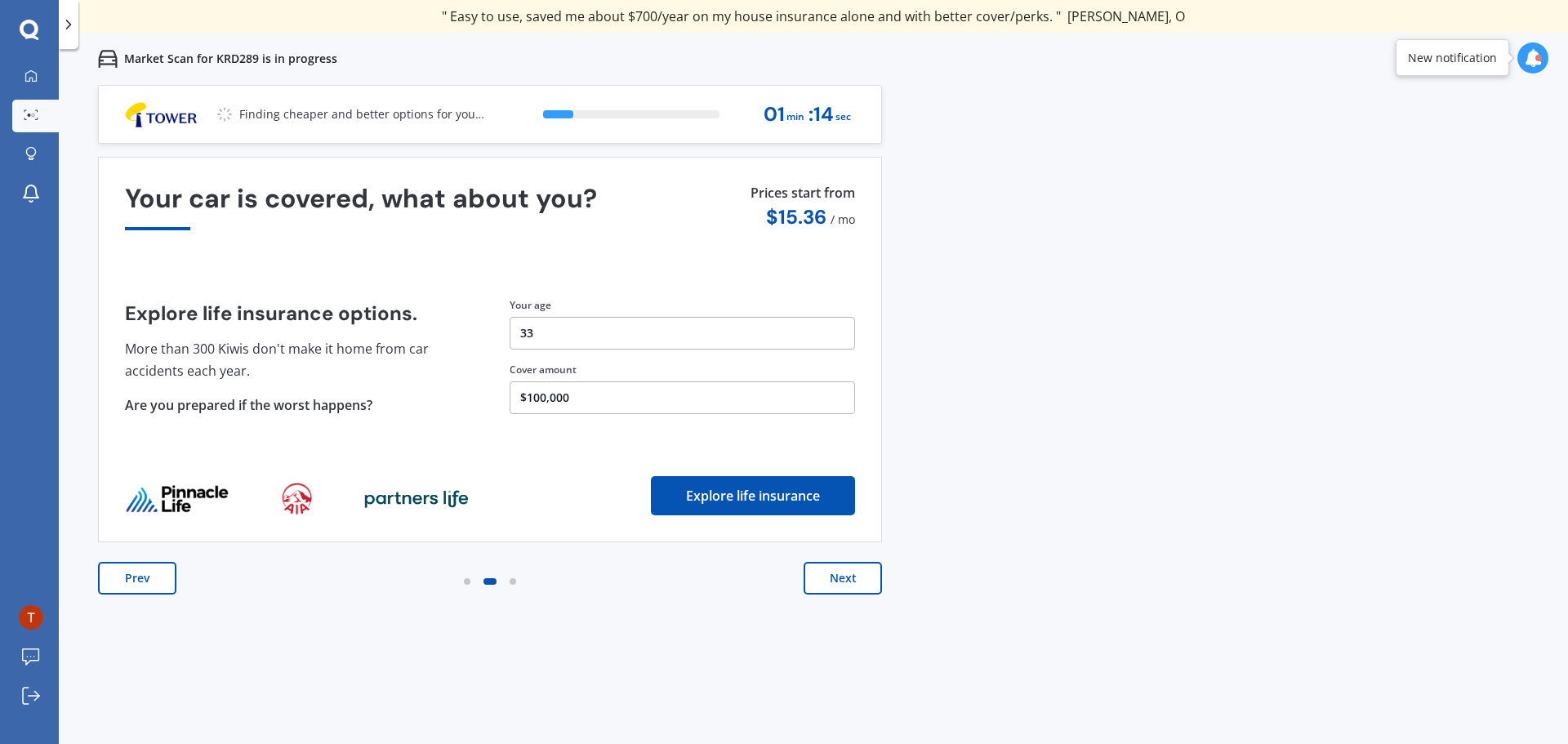
click at [841, 582] on button "Next" at bounding box center [843, 577] width 79 height 33
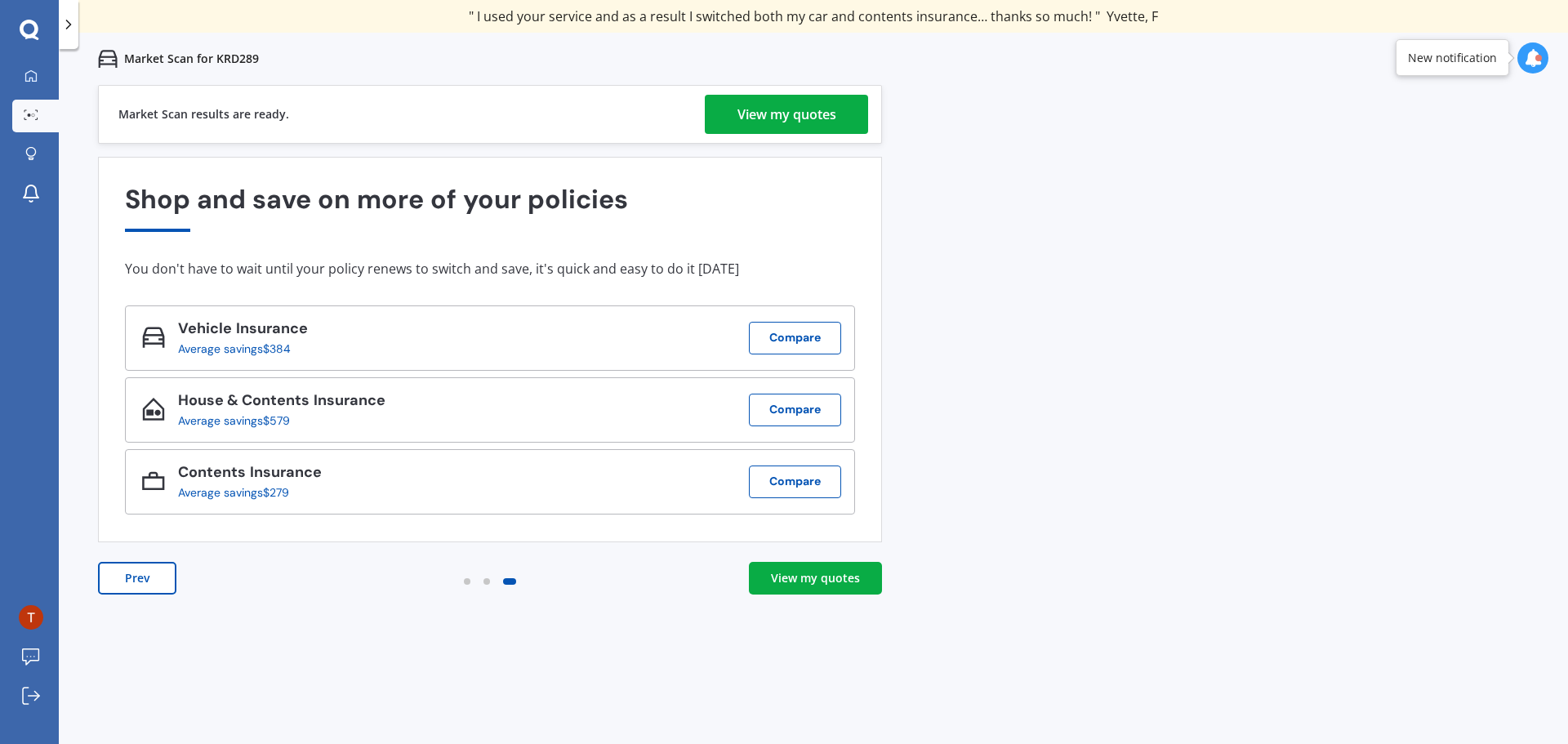
click at [815, 584] on div "View my quotes" at bounding box center [815, 578] width 89 height 17
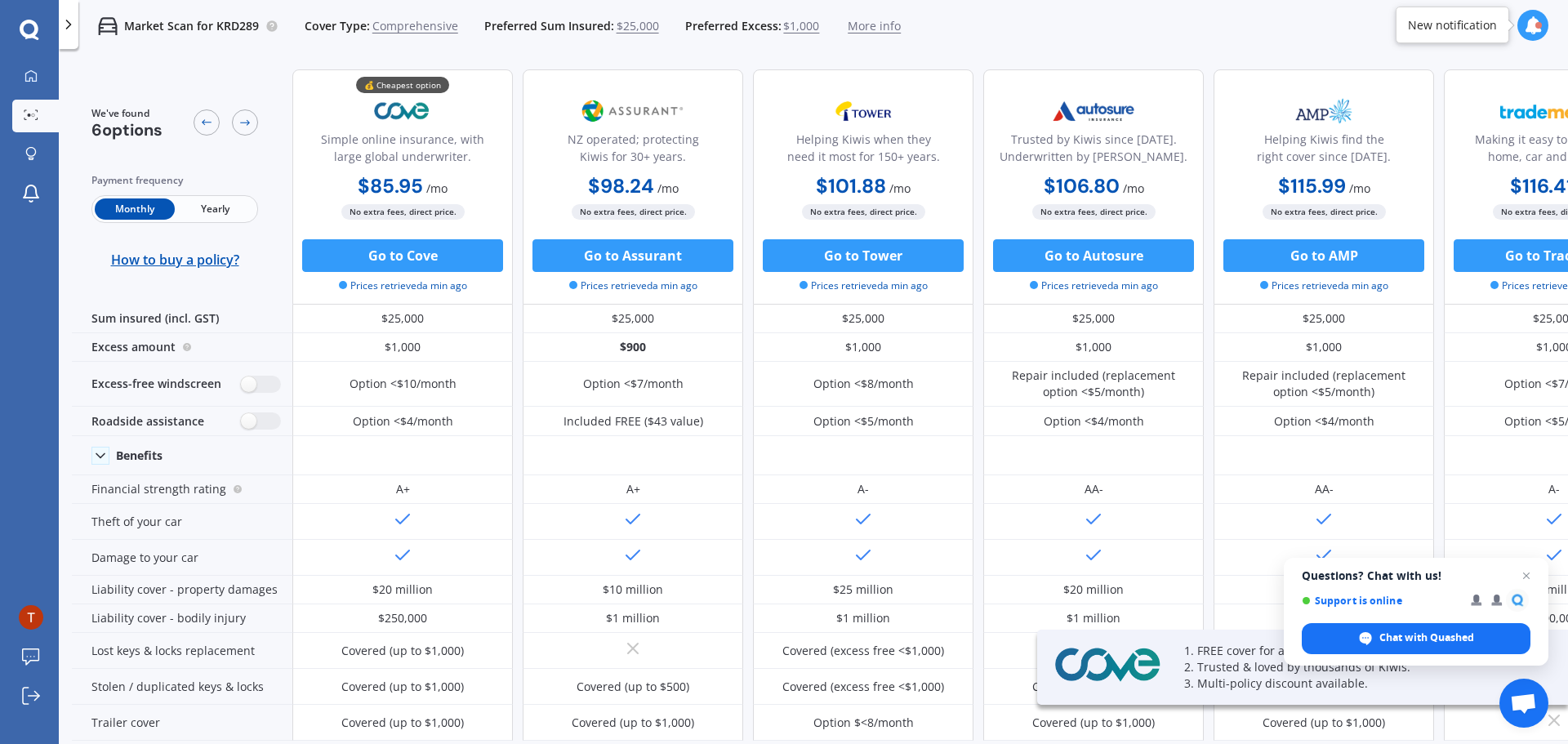
click at [217, 210] on span "Yearly" at bounding box center [215, 208] width 80 height 21
click at [116, 204] on span "Monthly" at bounding box center [135, 208] width 80 height 21
